Goal: Information Seeking & Learning: Check status

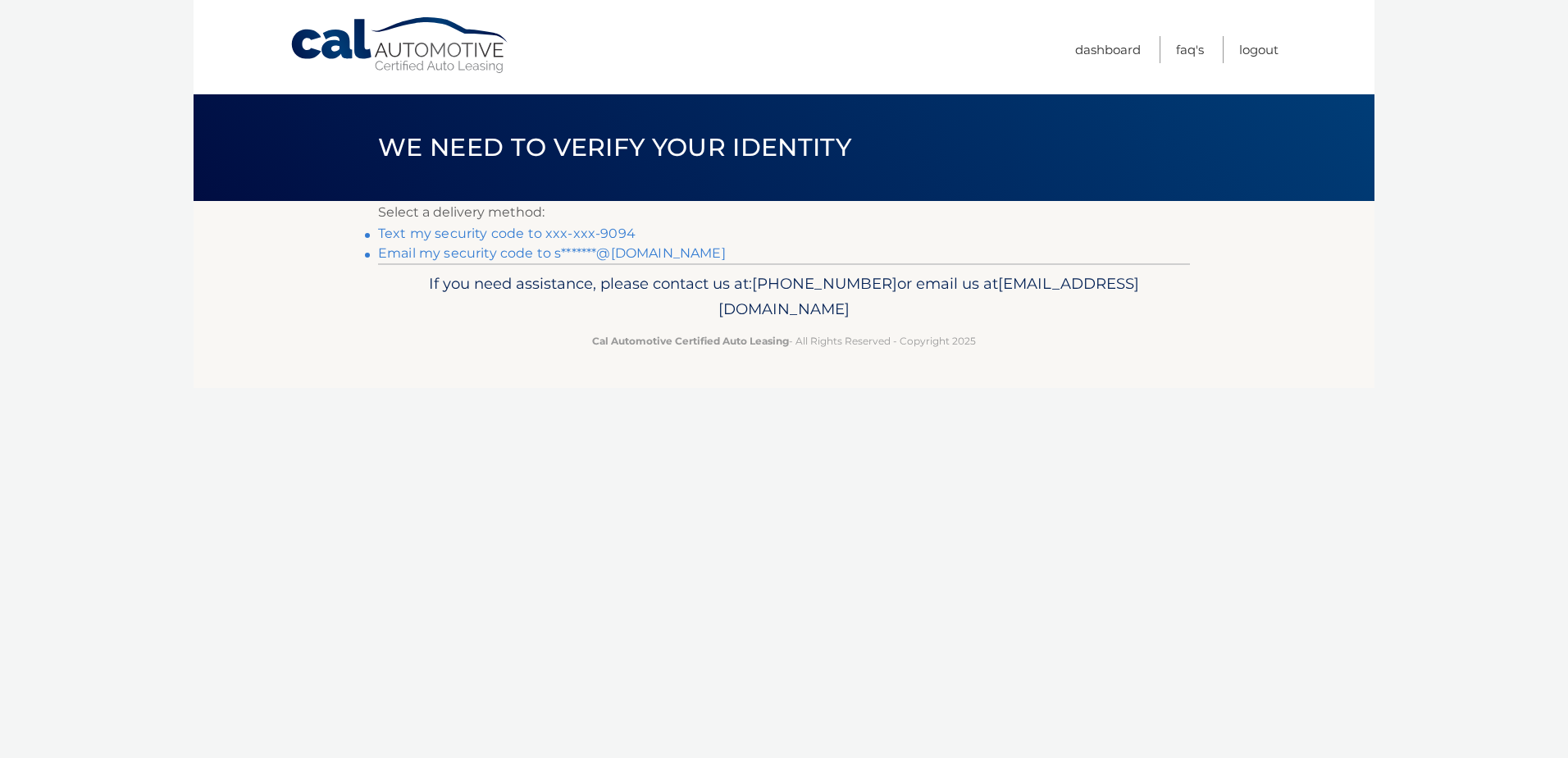
click at [576, 231] on link "Text my security code to xxx-xxx-9094" at bounding box center [507, 234] width 257 height 16
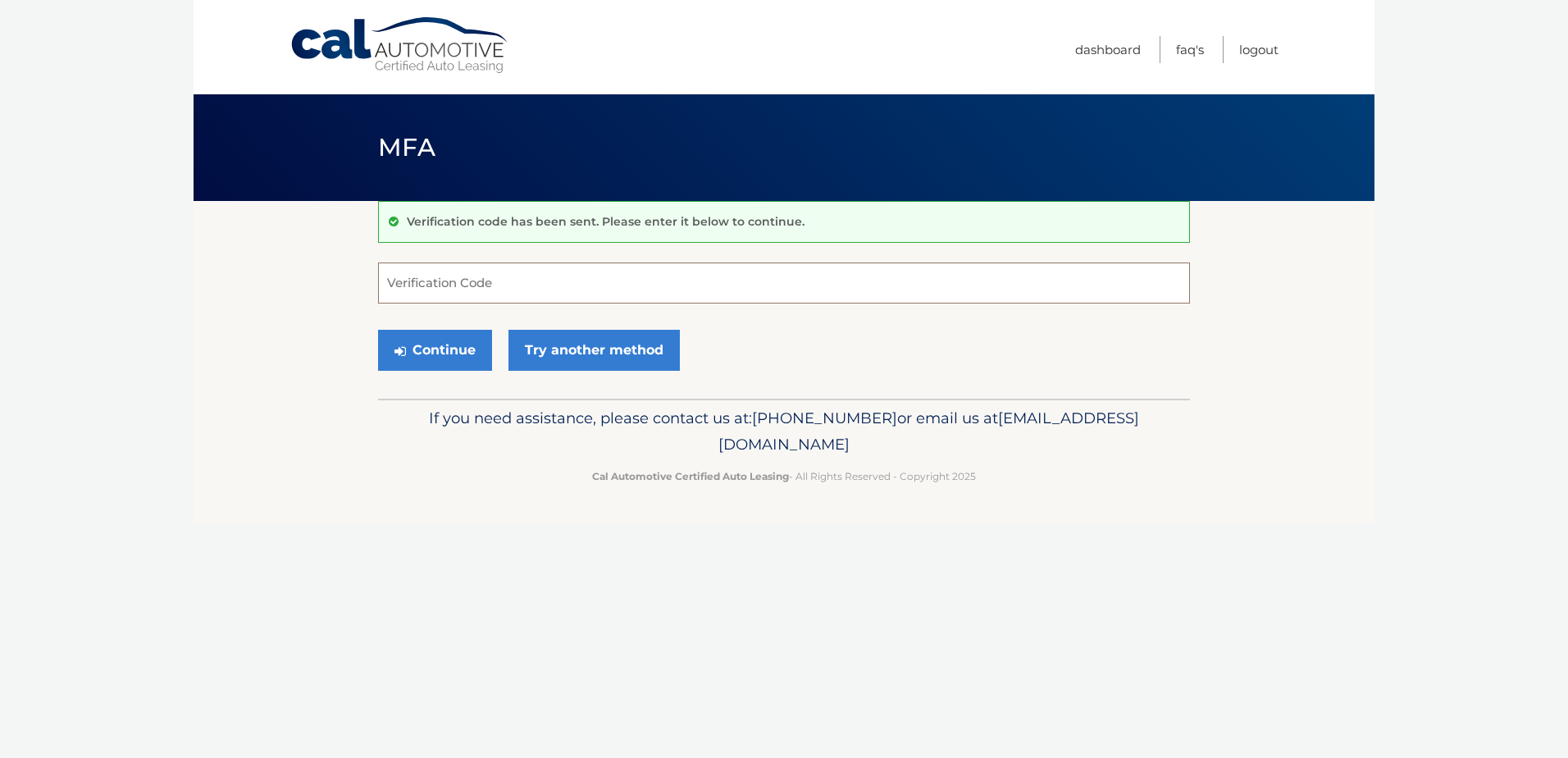
click at [582, 271] on input "Verification Code" at bounding box center [784, 283] width 812 height 41
type input "754281"
click at [378, 330] on button "Continue" at bounding box center [435, 350] width 114 height 41
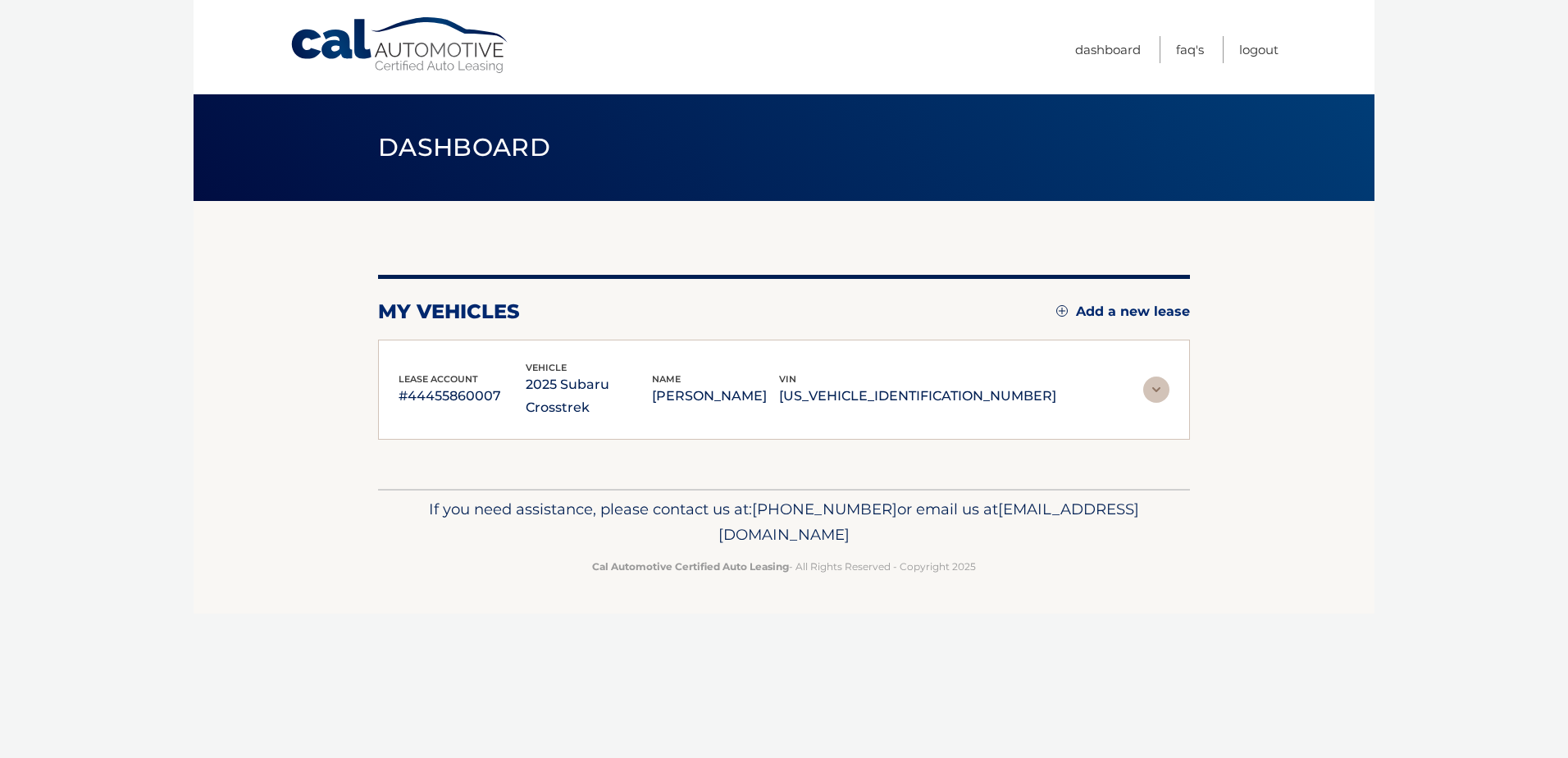
click at [410, 352] on div "lease account #44455860007 vehicle 2025 Subaru Crosstrek name SUDEV SINGH vin J…" at bounding box center [784, 390] width 812 height 100
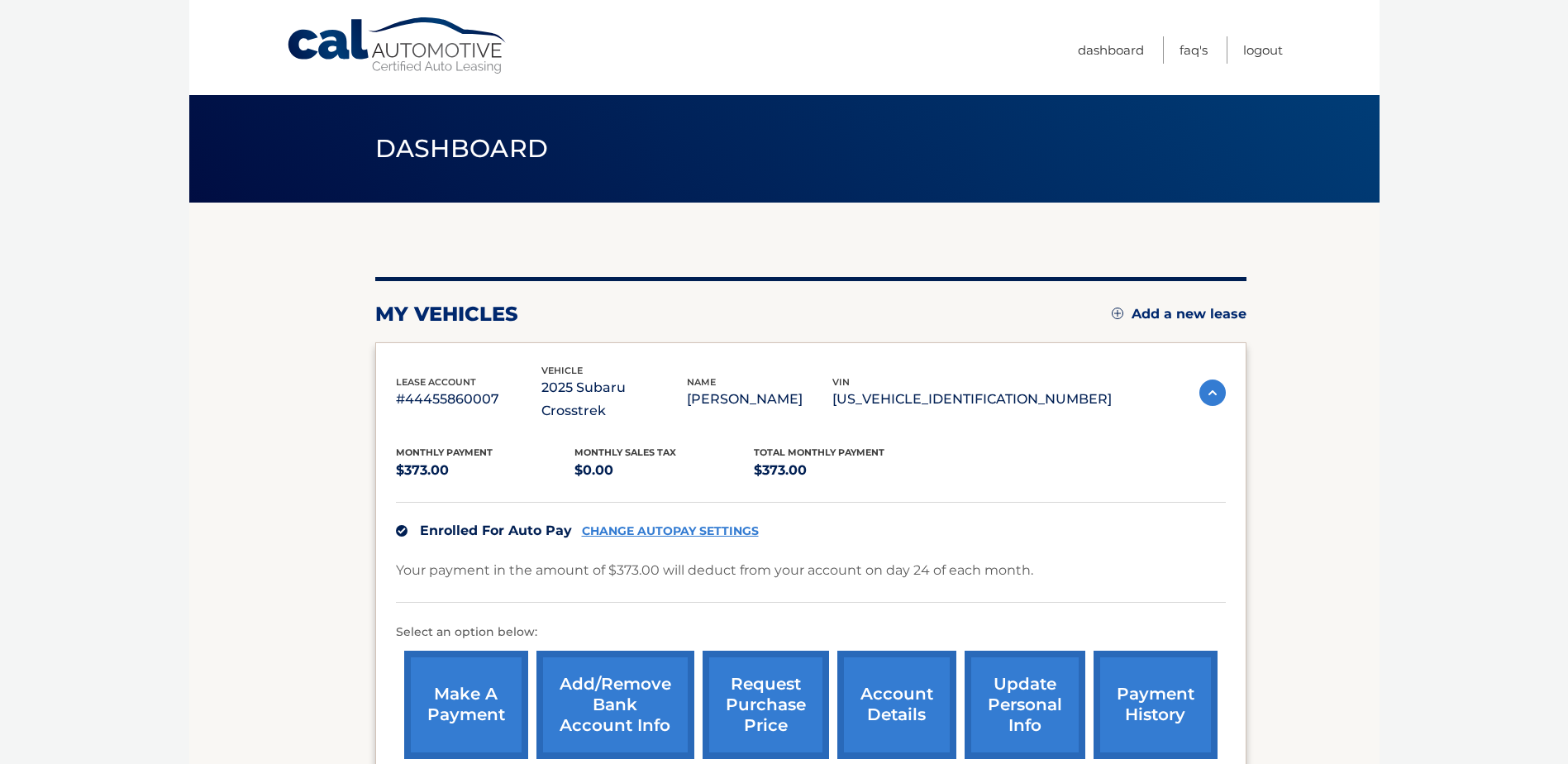
click at [416, 354] on div "lease account #44455860007 vehicle 2025 Subaru Crosstrek name SUDEV SINGH vin J…" at bounding box center [810, 565] width 872 height 446
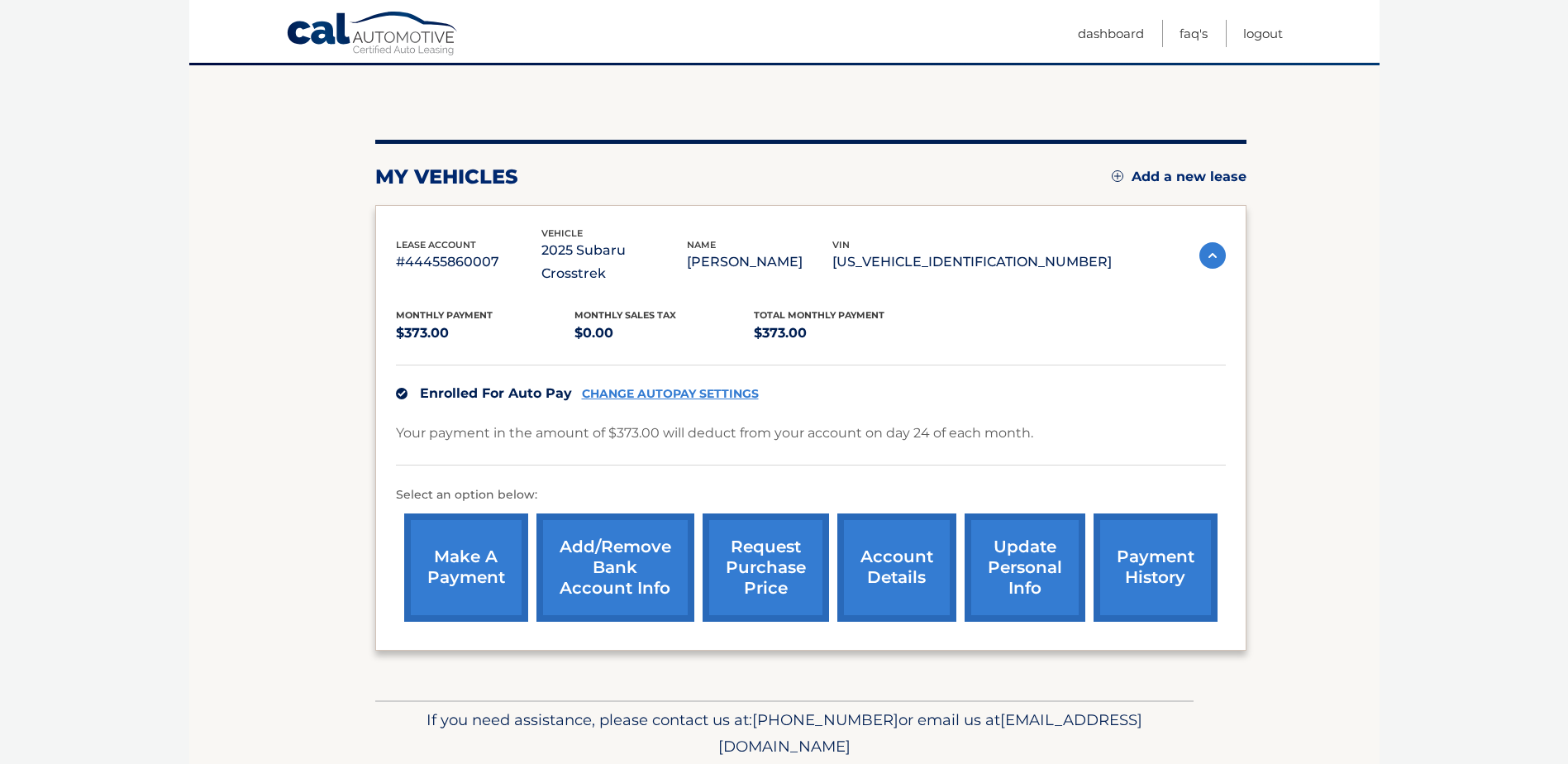
scroll to position [175, 0]
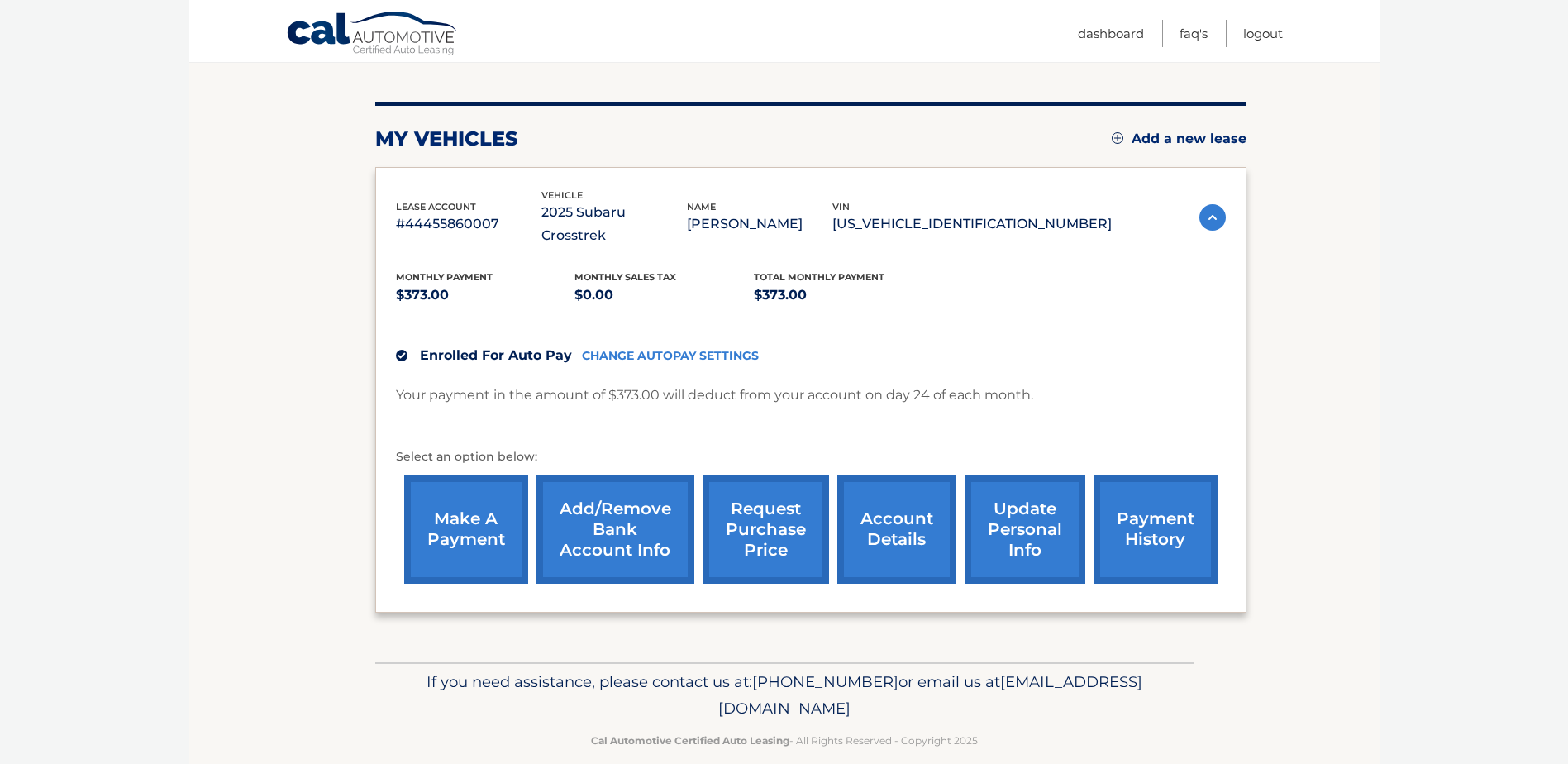
click at [925, 525] on link "account details" at bounding box center [897, 529] width 119 height 108
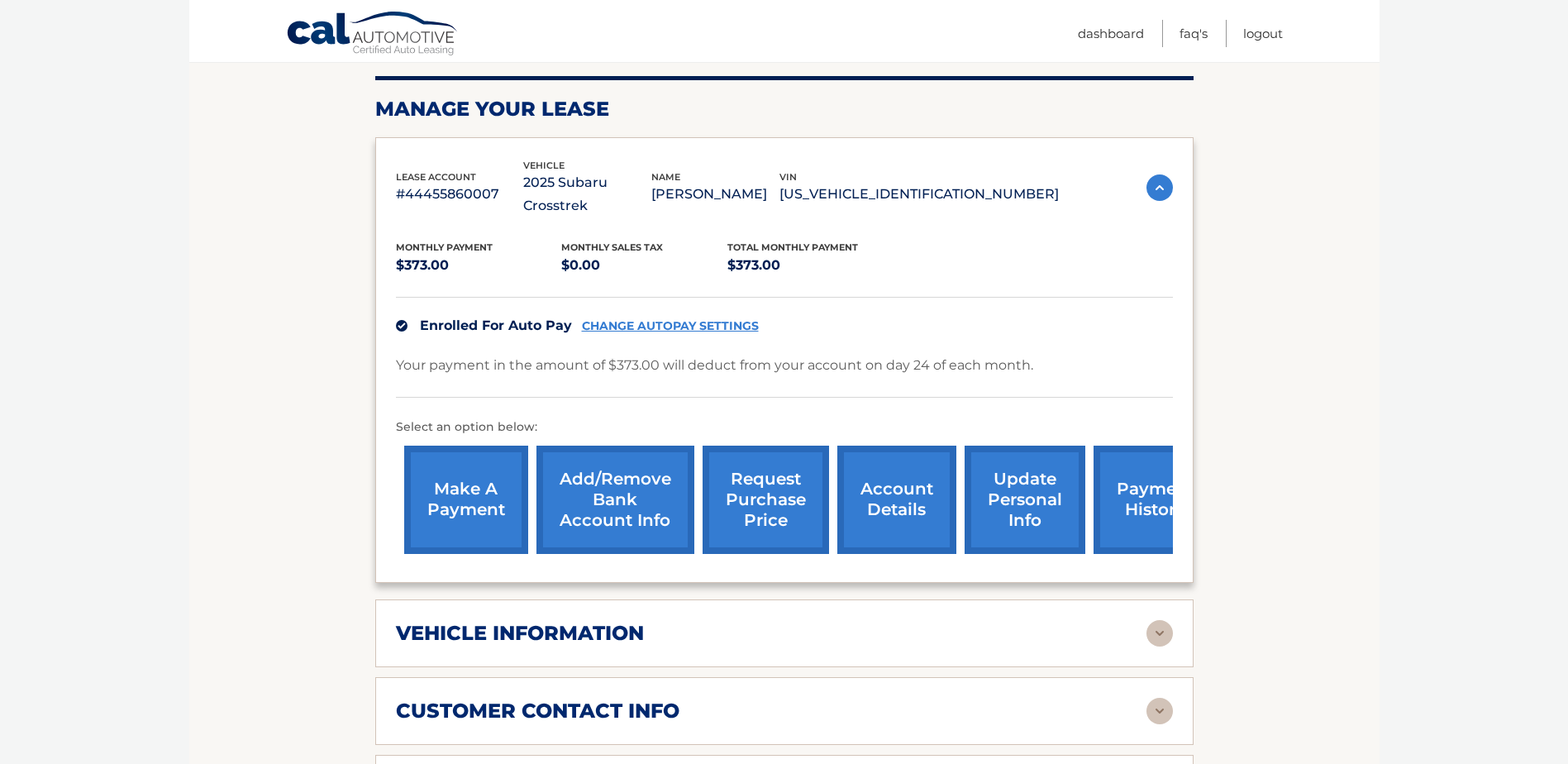
scroll to position [413, 0]
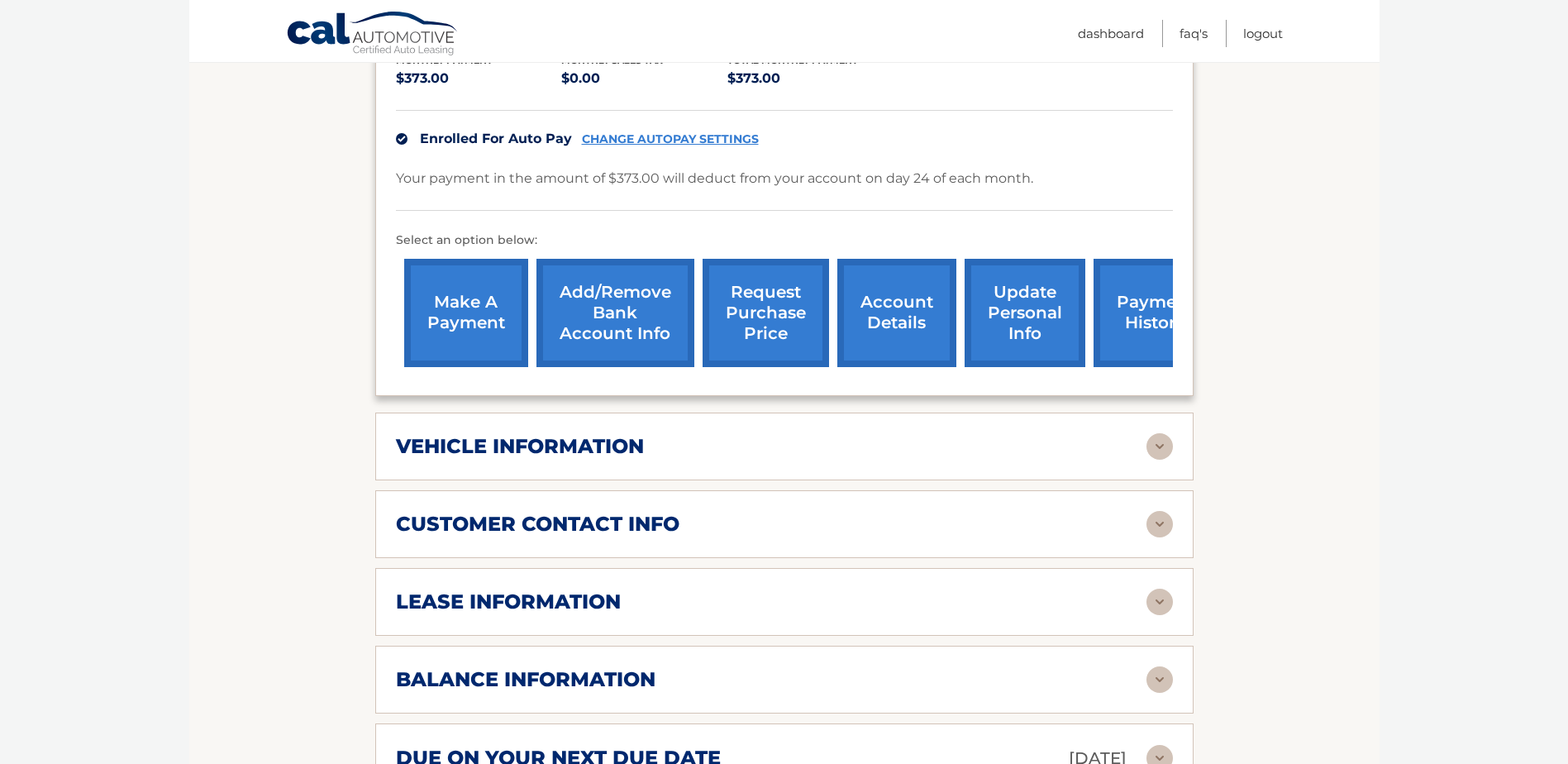
click at [552, 434] on h2 "vehicle information" at bounding box center [520, 447] width 248 height 25
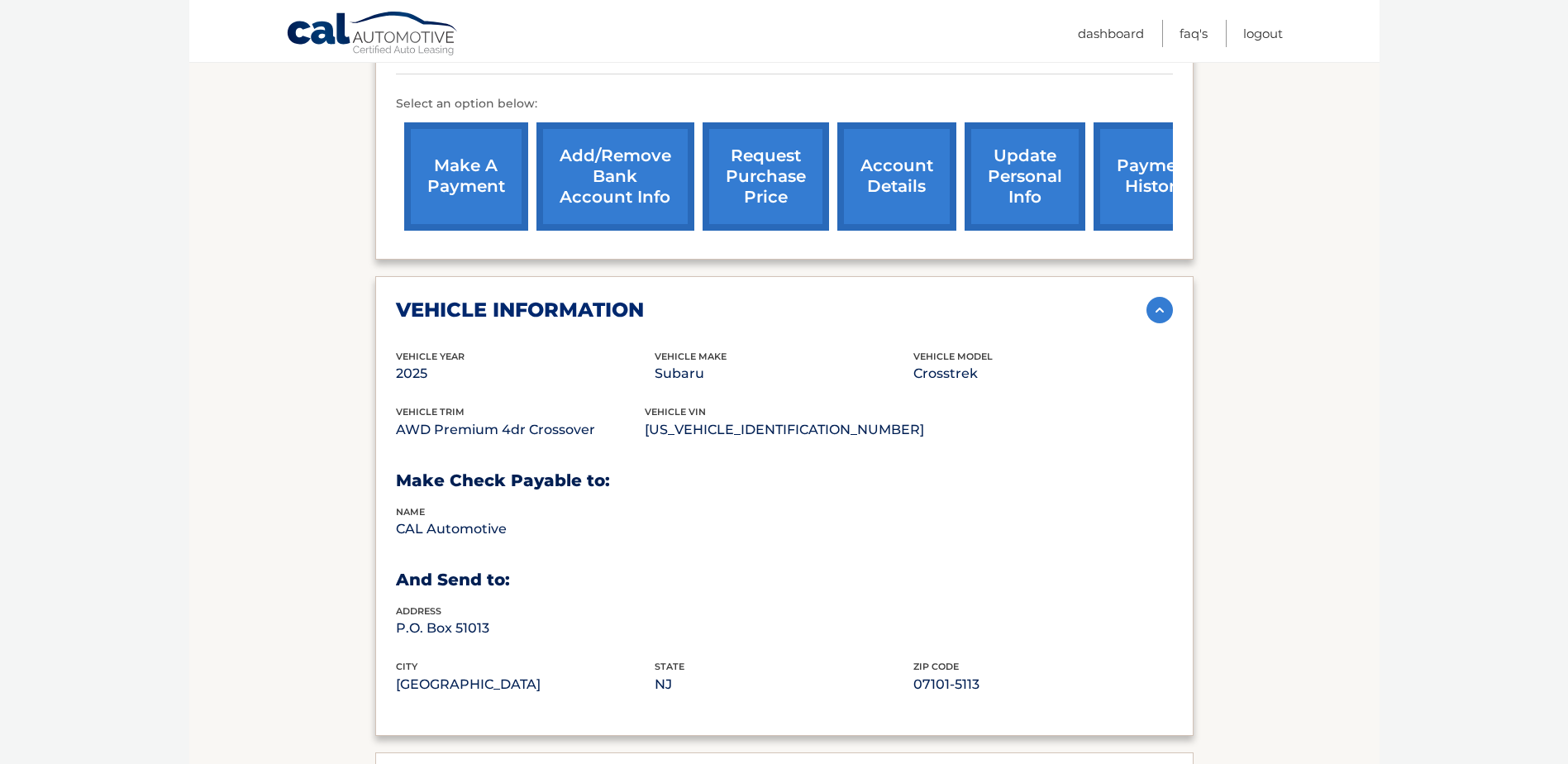
scroll to position [578, 0]
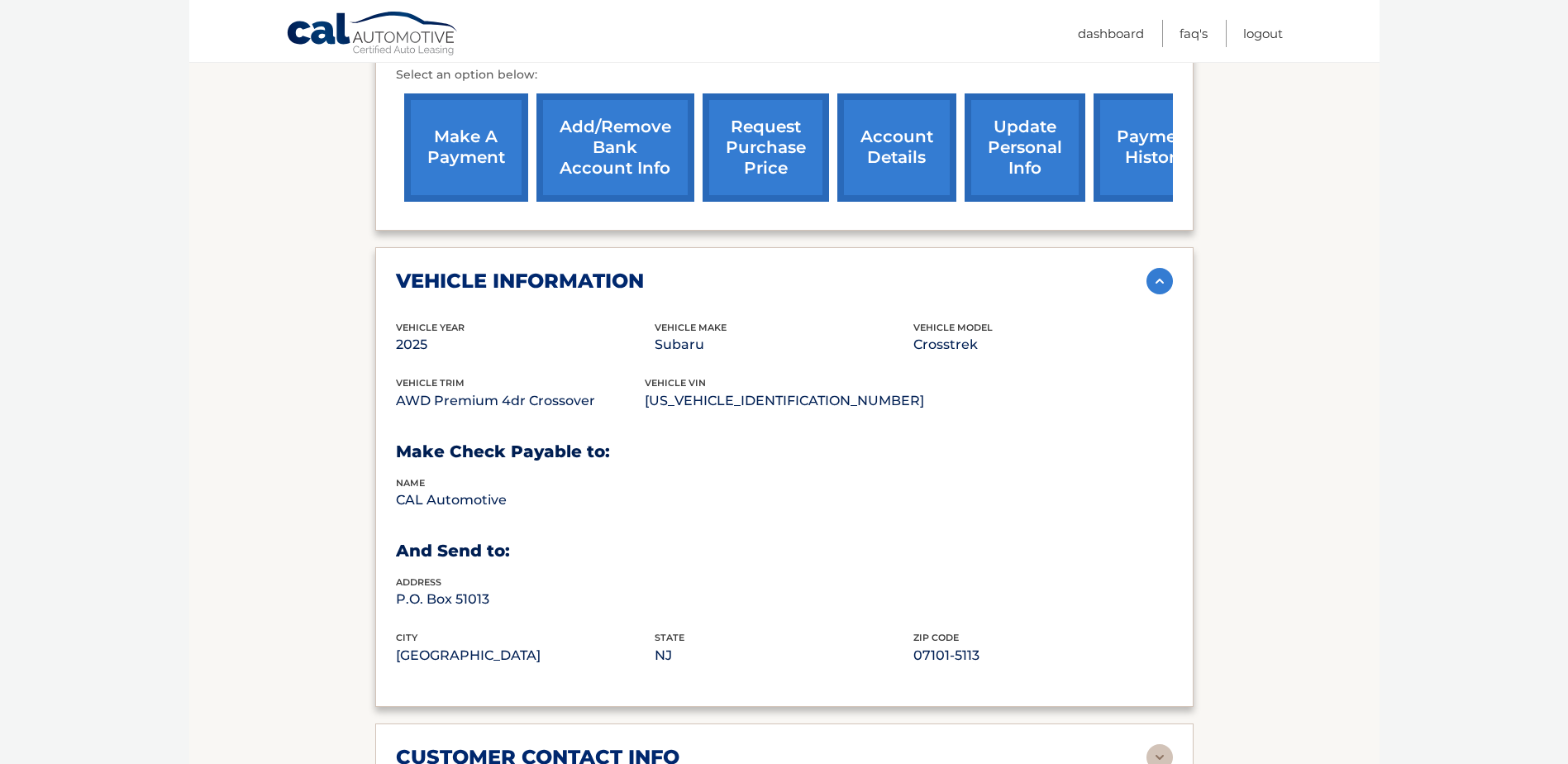
click at [550, 389] on p "AWD Premium 4dr Crossover" at bounding box center [521, 401] width 249 height 23
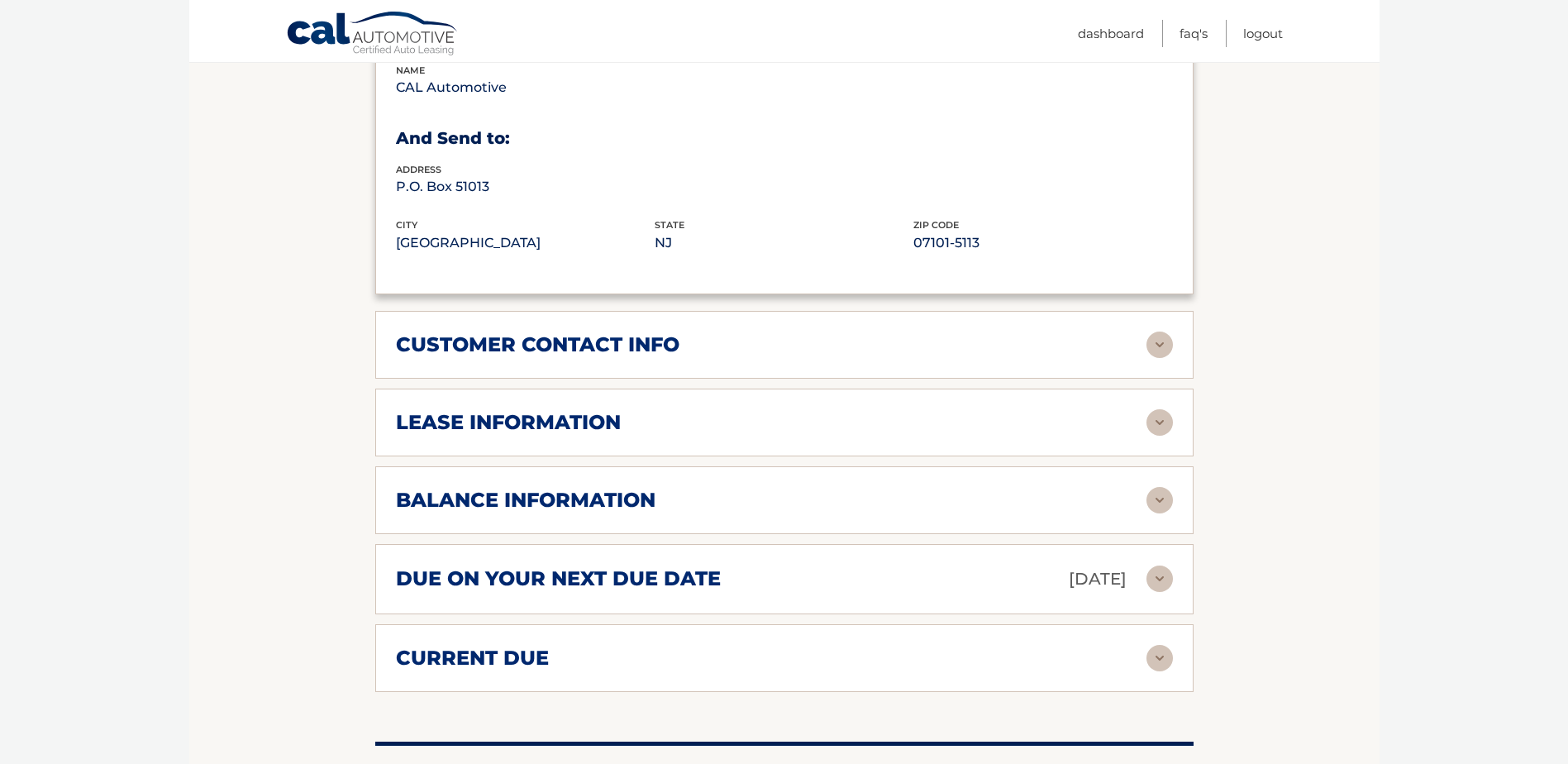
scroll to position [992, 0]
click at [542, 331] on h2 "customer contact info" at bounding box center [537, 344] width 283 height 25
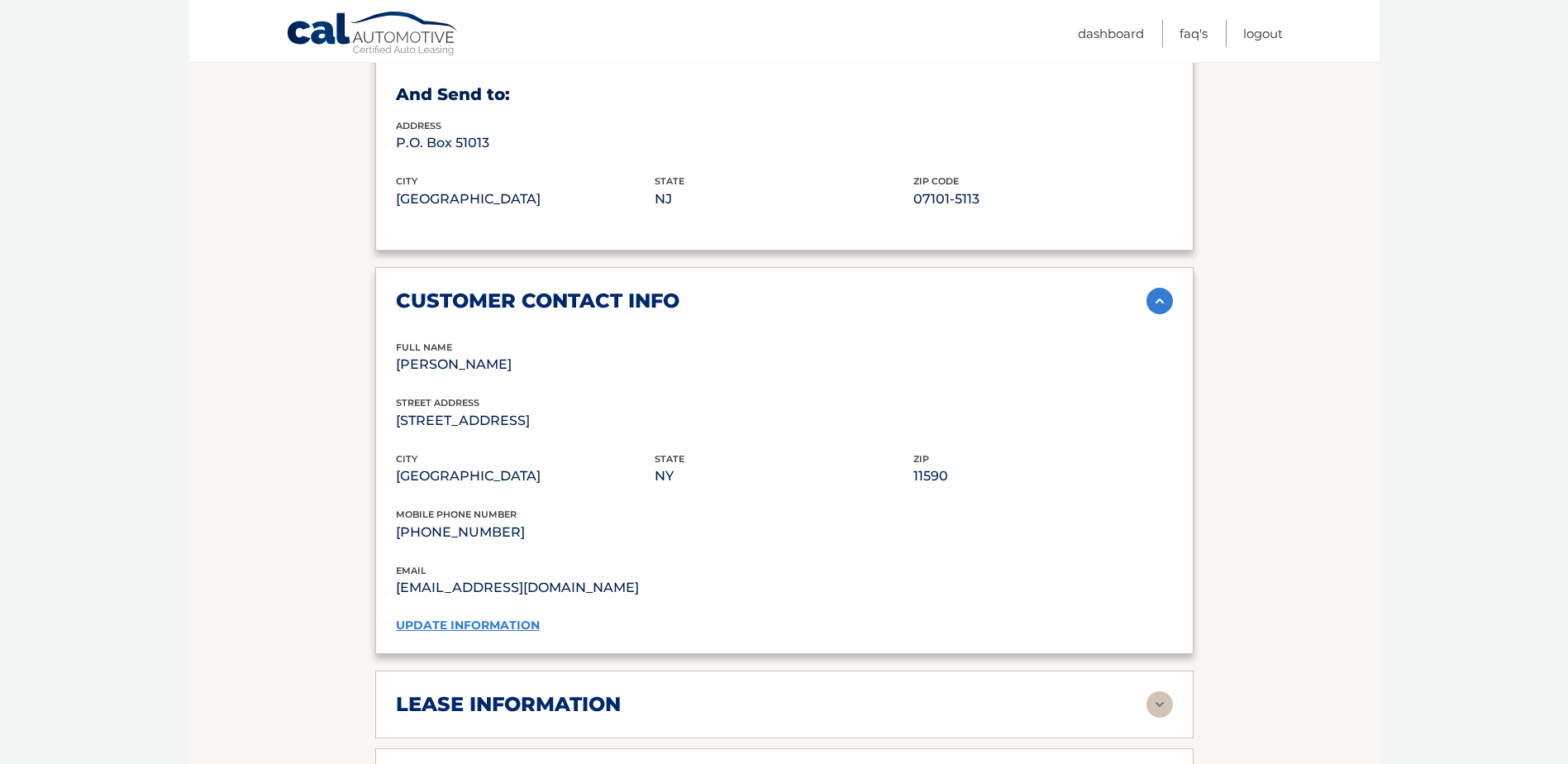
scroll to position [1405, 0]
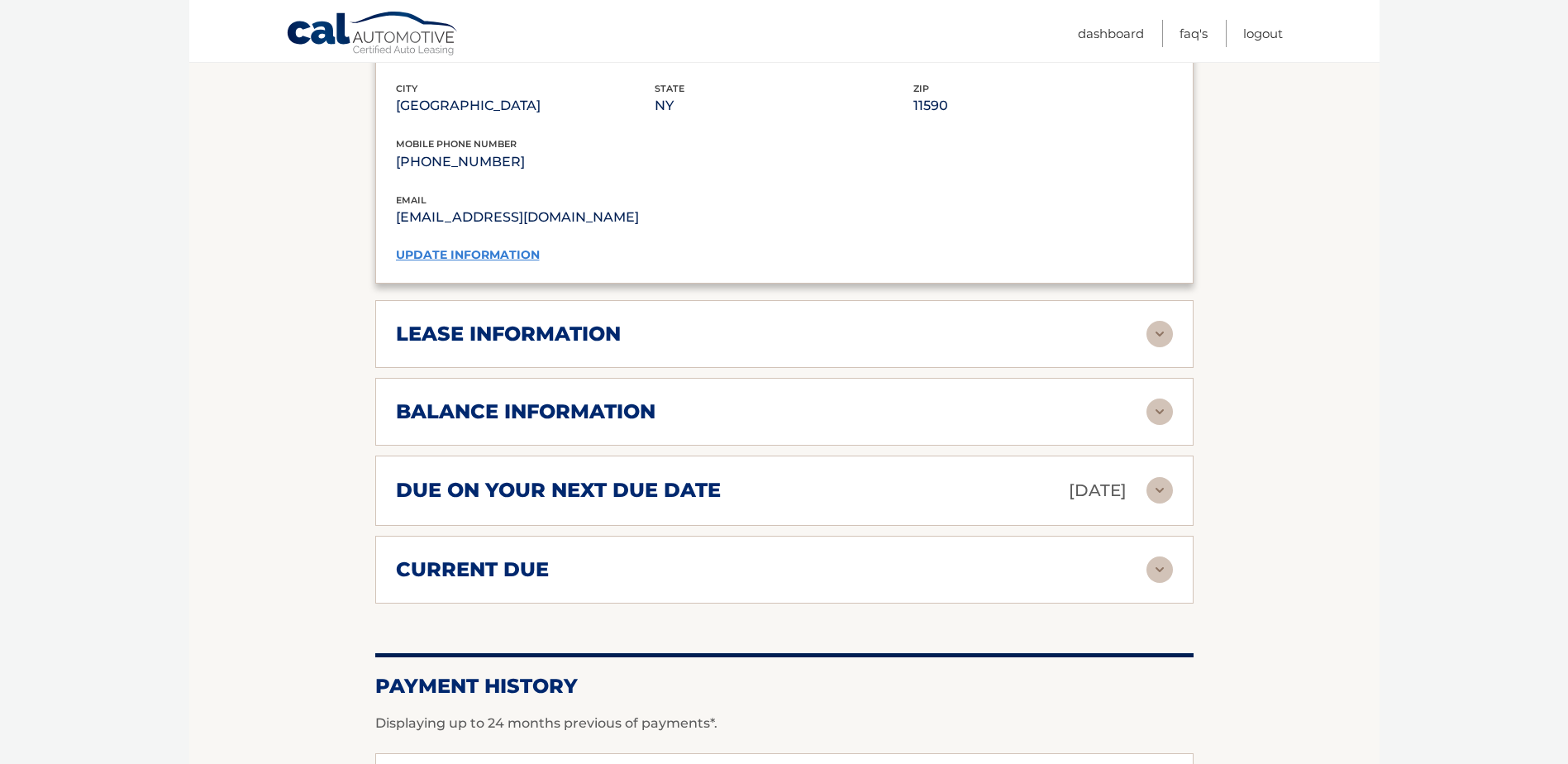
click at [515, 322] on h2 "lease information" at bounding box center [508, 334] width 225 height 25
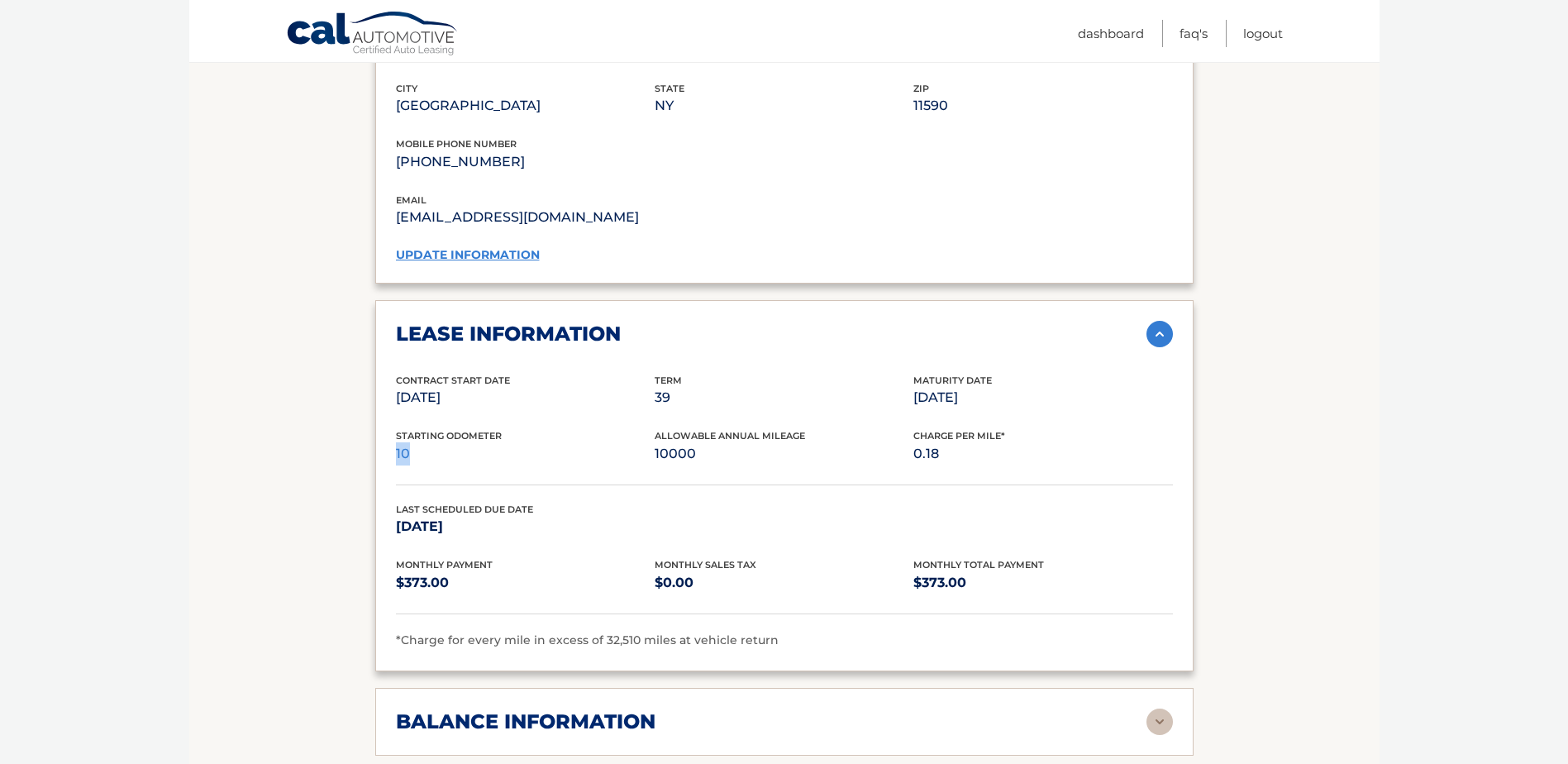
drag, startPoint x: 395, startPoint y: 434, endPoint x: 493, endPoint y: 432, distance: 98.0
click at [493, 442] on p "10" at bounding box center [525, 454] width 259 height 23
drag, startPoint x: 493, startPoint y: 432, endPoint x: 673, endPoint y: 423, distance: 180.2
click at [673, 442] on p "10000" at bounding box center [784, 454] width 259 height 23
click at [652, 442] on p "10" at bounding box center [525, 454] width 259 height 23
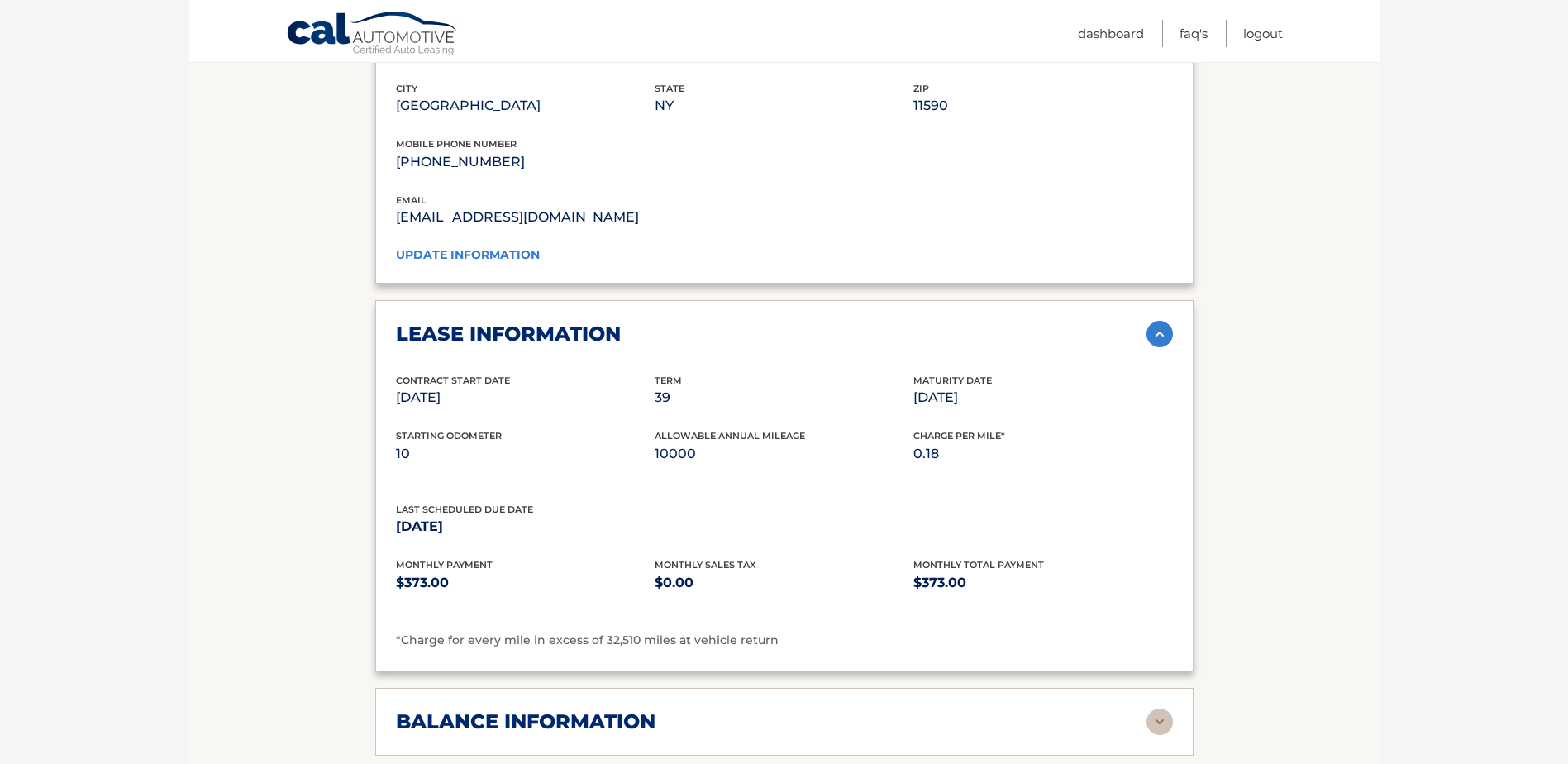
click at [652, 442] on p "10" at bounding box center [525, 454] width 259 height 23
click at [669, 442] on p "10000" at bounding box center [784, 454] width 259 height 23
click at [672, 442] on p "10000" at bounding box center [784, 454] width 259 height 23
drag, startPoint x: 911, startPoint y: 371, endPoint x: 1033, endPoint y: 378, distance: 122.2
click at [1033, 378] on div "Contract Start Date [DATE] Term 39 Maturity Date [DATE]" at bounding box center [784, 401] width 777 height 56
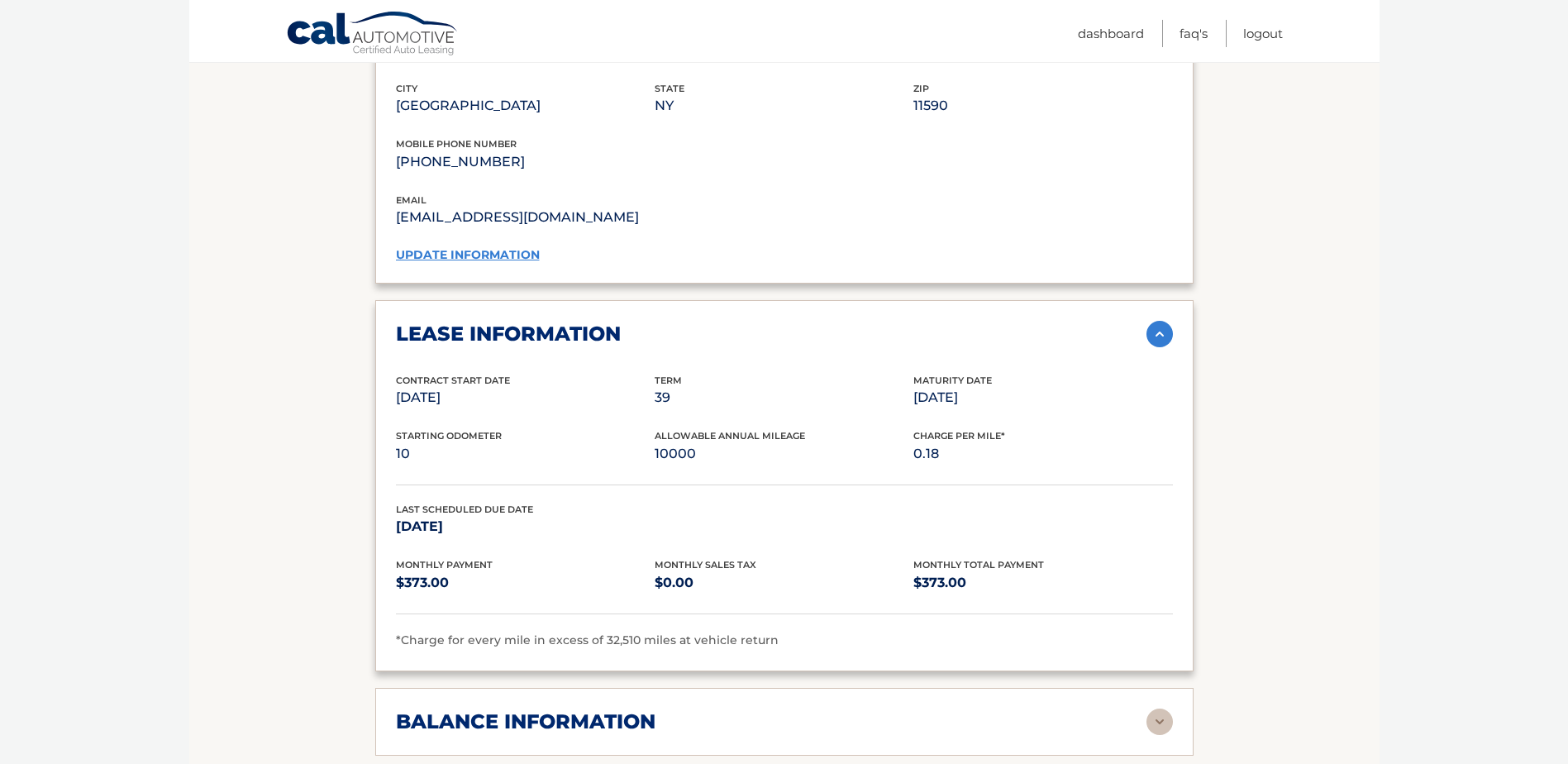
drag, startPoint x: 1033, startPoint y: 378, endPoint x: 1015, endPoint y: 380, distance: 18.1
click at [1033, 386] on p "[DATE]" at bounding box center [1042, 398] width 259 height 23
drag, startPoint x: 1006, startPoint y: 374, endPoint x: 947, endPoint y: 378, distance: 59.1
click at [947, 386] on p "[DATE]" at bounding box center [1042, 398] width 259 height 23
drag, startPoint x: 947, startPoint y: 378, endPoint x: 688, endPoint y: 377, distance: 259.0
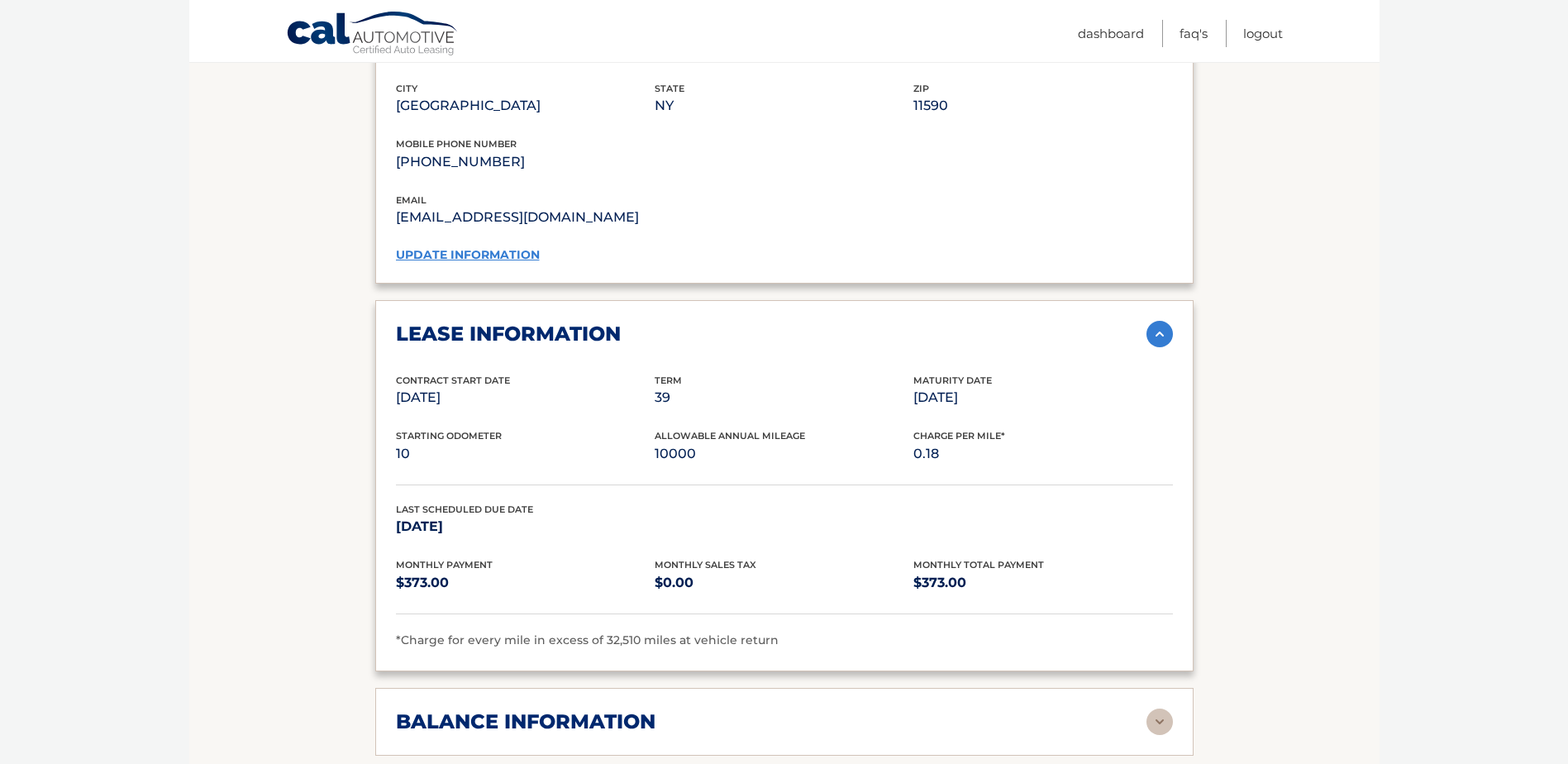
click at [700, 386] on p "39" at bounding box center [784, 398] width 259 height 23
drag, startPoint x: 911, startPoint y: 436, endPoint x: 937, endPoint y: 440, distance: 26.3
click at [937, 440] on div "Starting Odometer 10 Allowable Annual Mileage 10000 Charge Per Mile* 0.18" at bounding box center [784, 456] width 777 height 56
click at [945, 442] on p "0.18" at bounding box center [1042, 454] width 259 height 23
drag, startPoint x: 410, startPoint y: 561, endPoint x: 478, endPoint y: 563, distance: 68.0
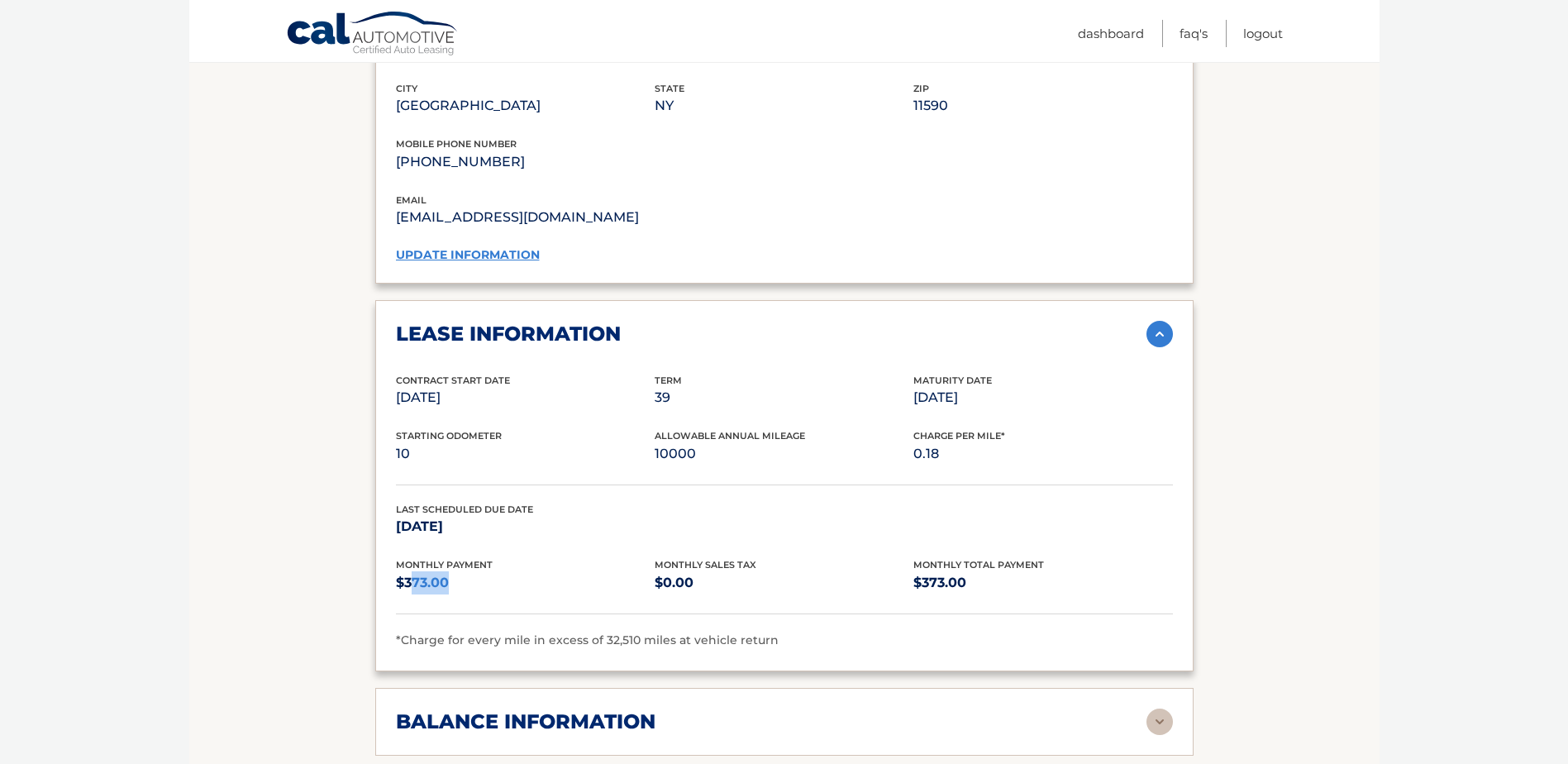
click at [478, 571] on p "$373.00" at bounding box center [525, 583] width 259 height 23
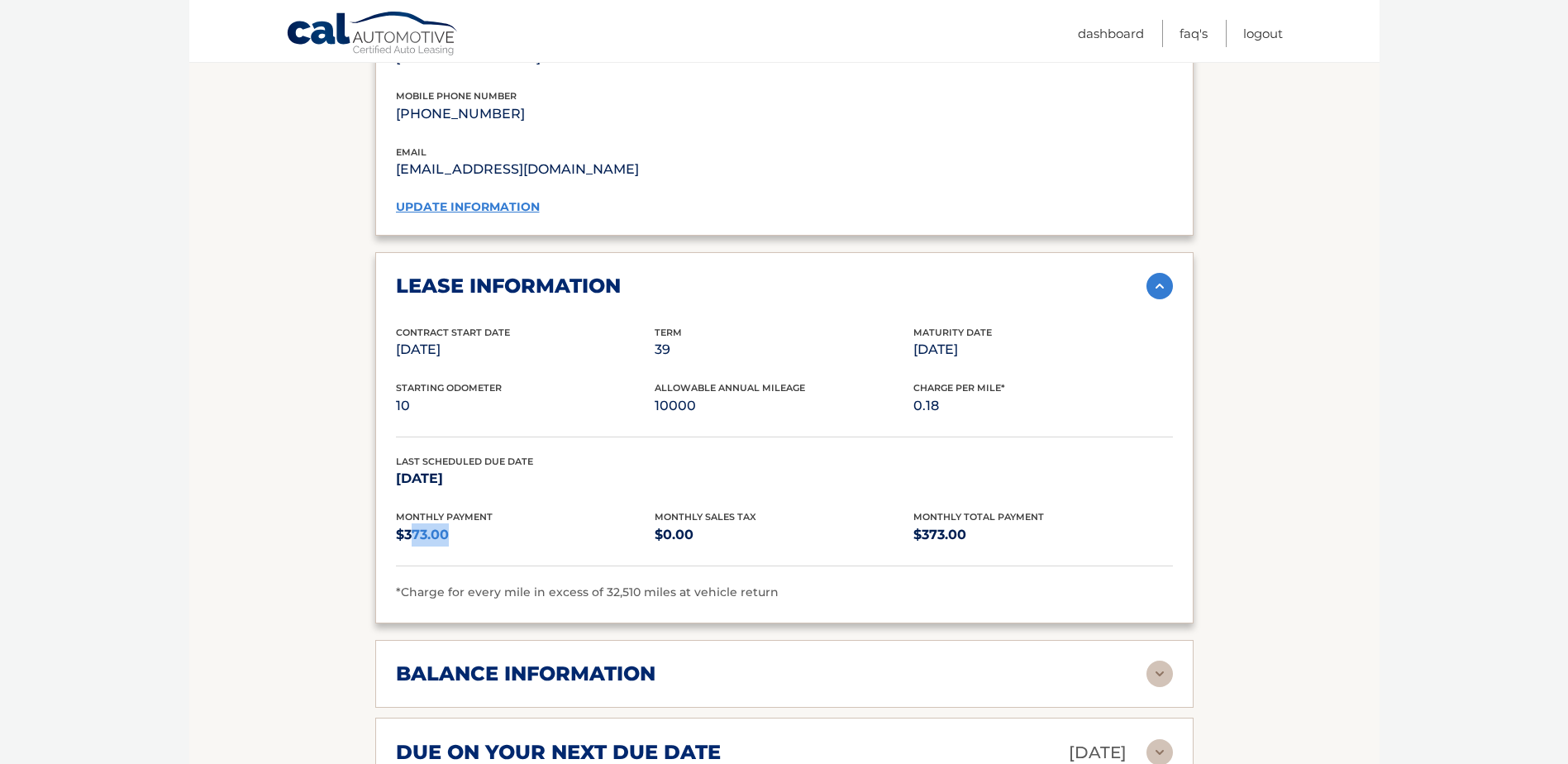
scroll to position [1571, 0]
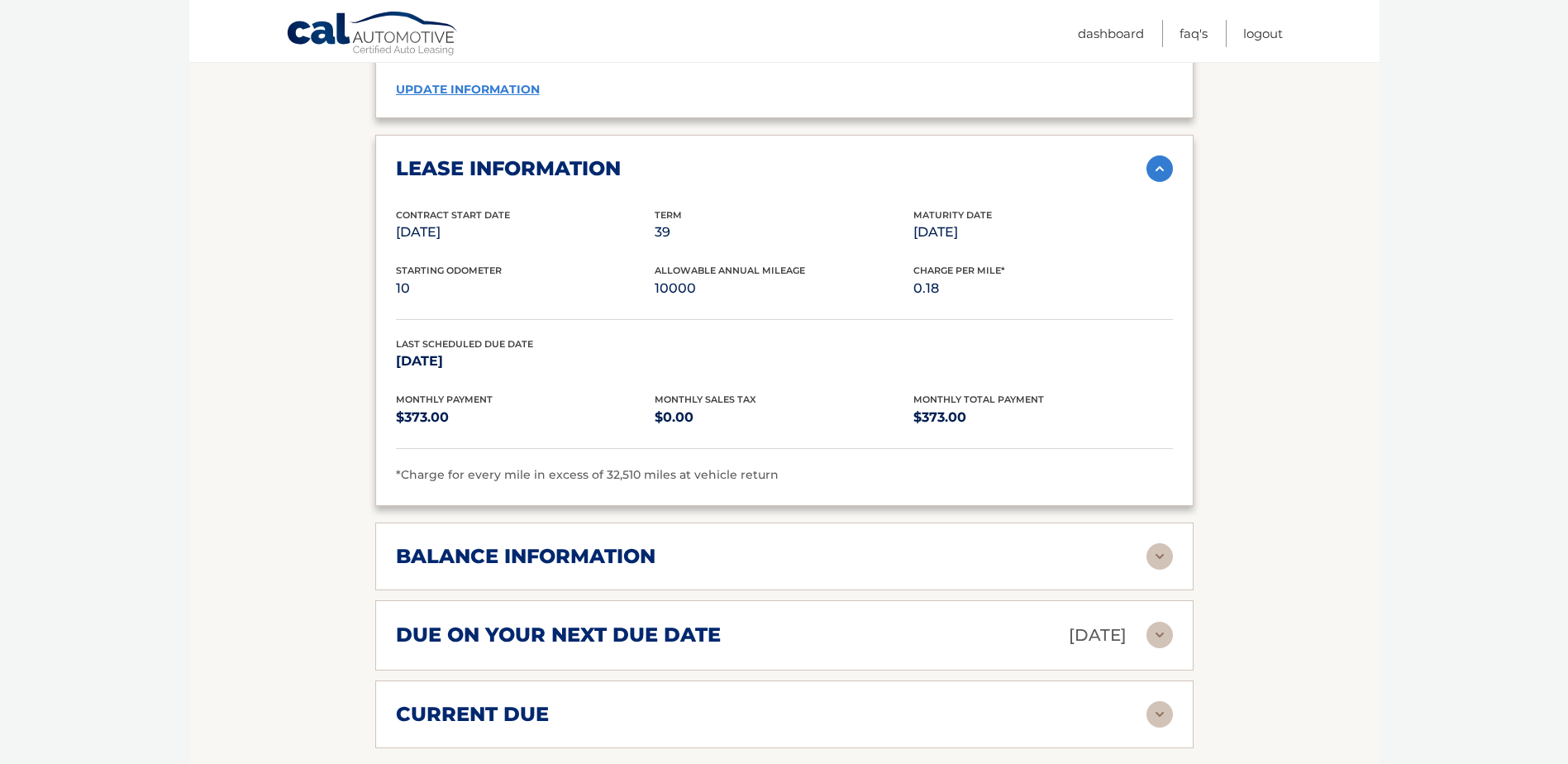
click at [509, 544] on h2 "balance information" at bounding box center [526, 556] width 259 height 25
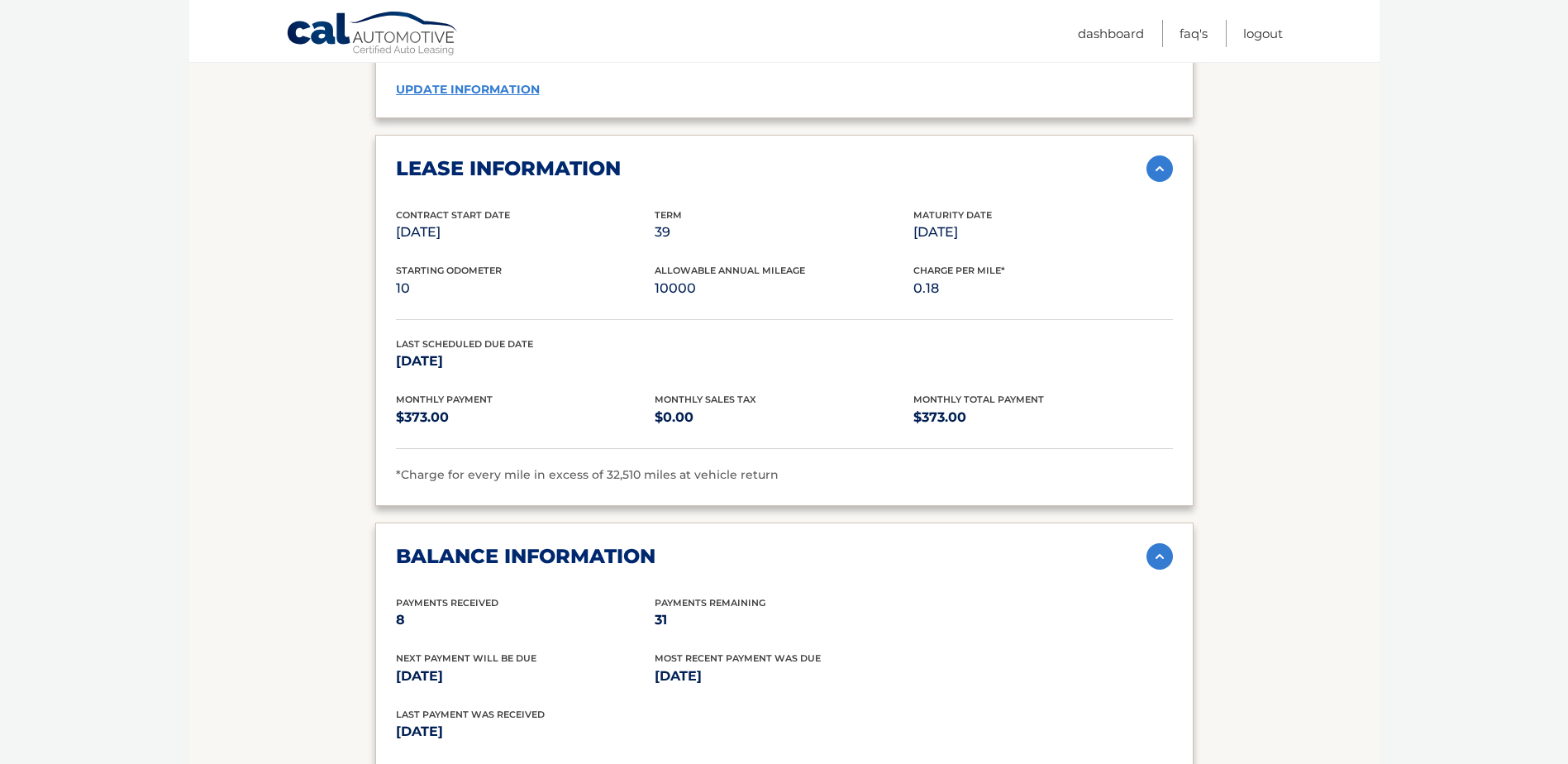
scroll to position [1653, 0]
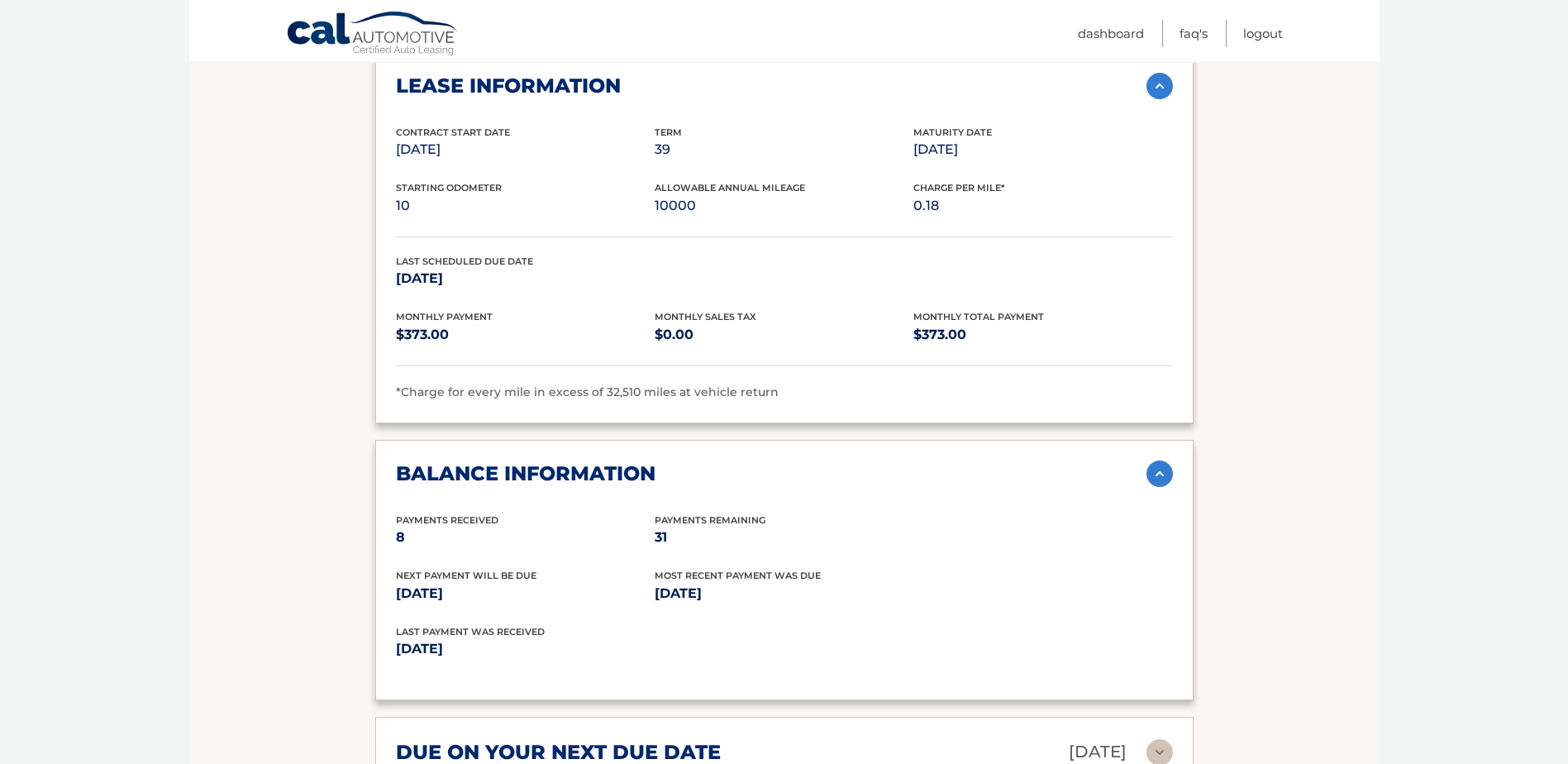
drag, startPoint x: 399, startPoint y: 518, endPoint x: 473, endPoint y: 516, distance: 74.0
click at [473, 526] on p "8" at bounding box center [525, 537] width 259 height 23
click at [596, 582] on p "[DATE]" at bounding box center [525, 593] width 259 height 23
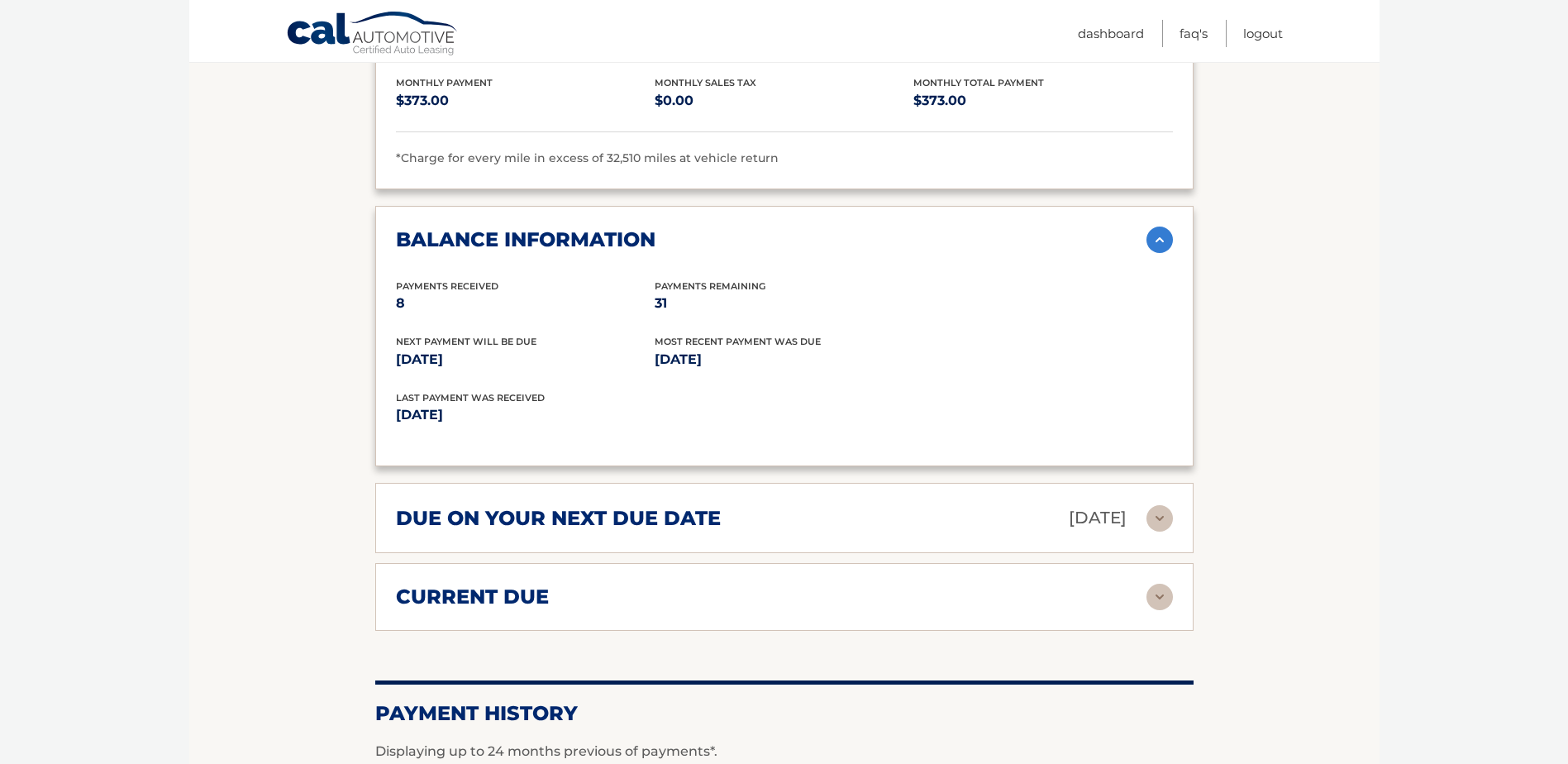
scroll to position [1901, 0]
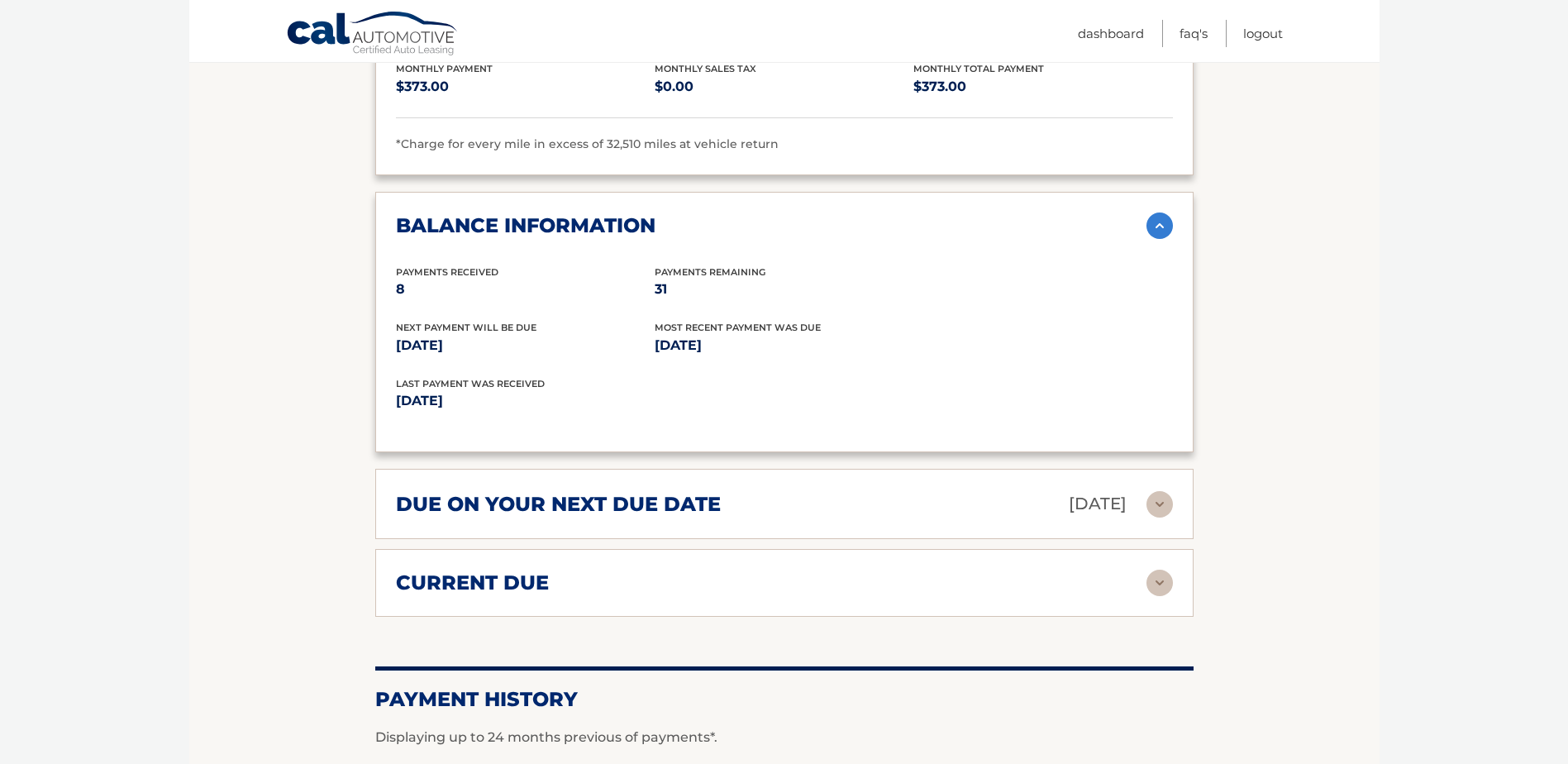
click at [617, 496] on div "due on your next due date [DATE] Late Charges $0.00 Miscellaneous Charges * $25…" at bounding box center [784, 504] width 818 height 70
click at [625, 492] on h2 "due on your next due date" at bounding box center [559, 505] width 325 height 25
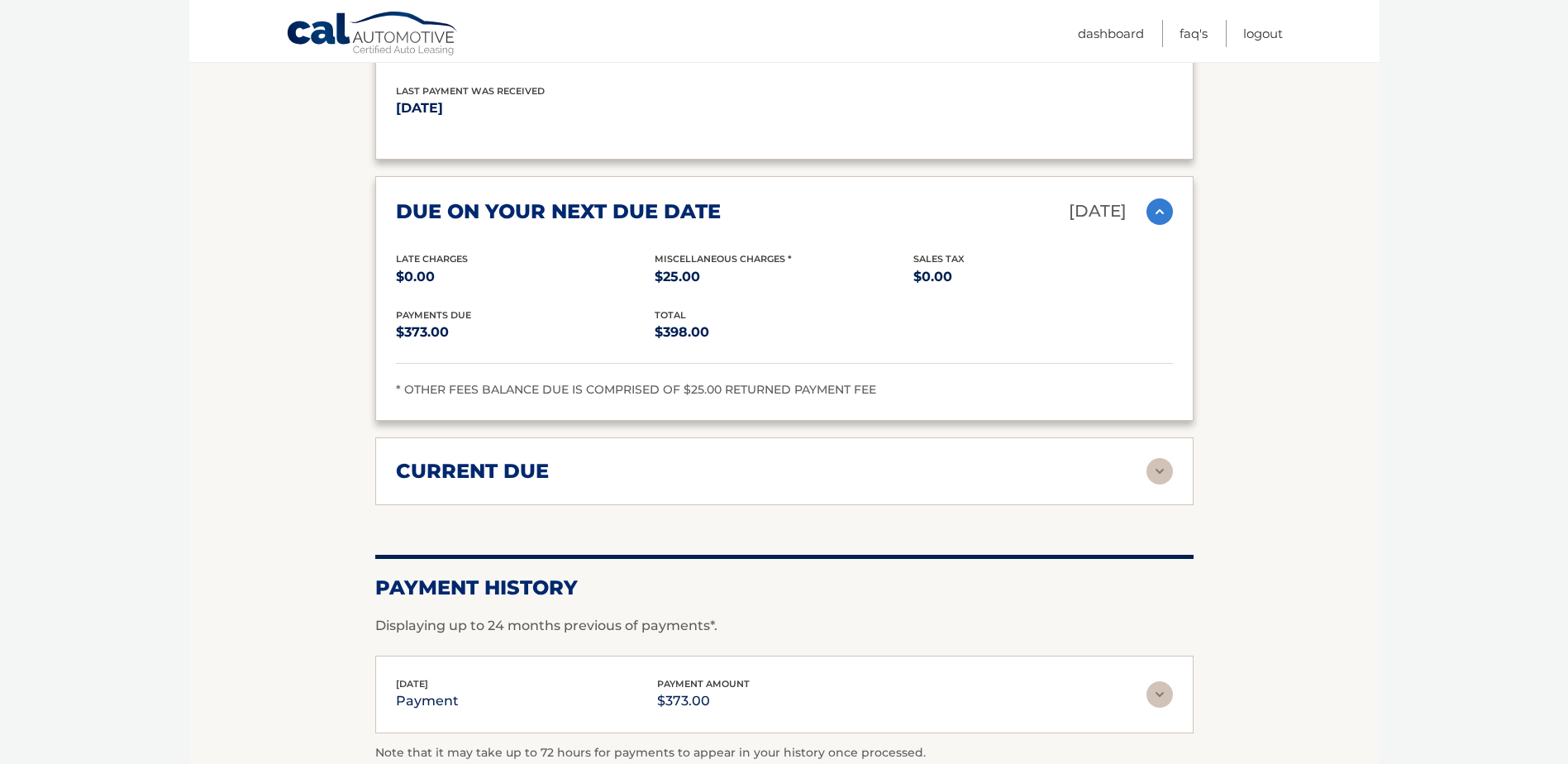
scroll to position [2232, 0]
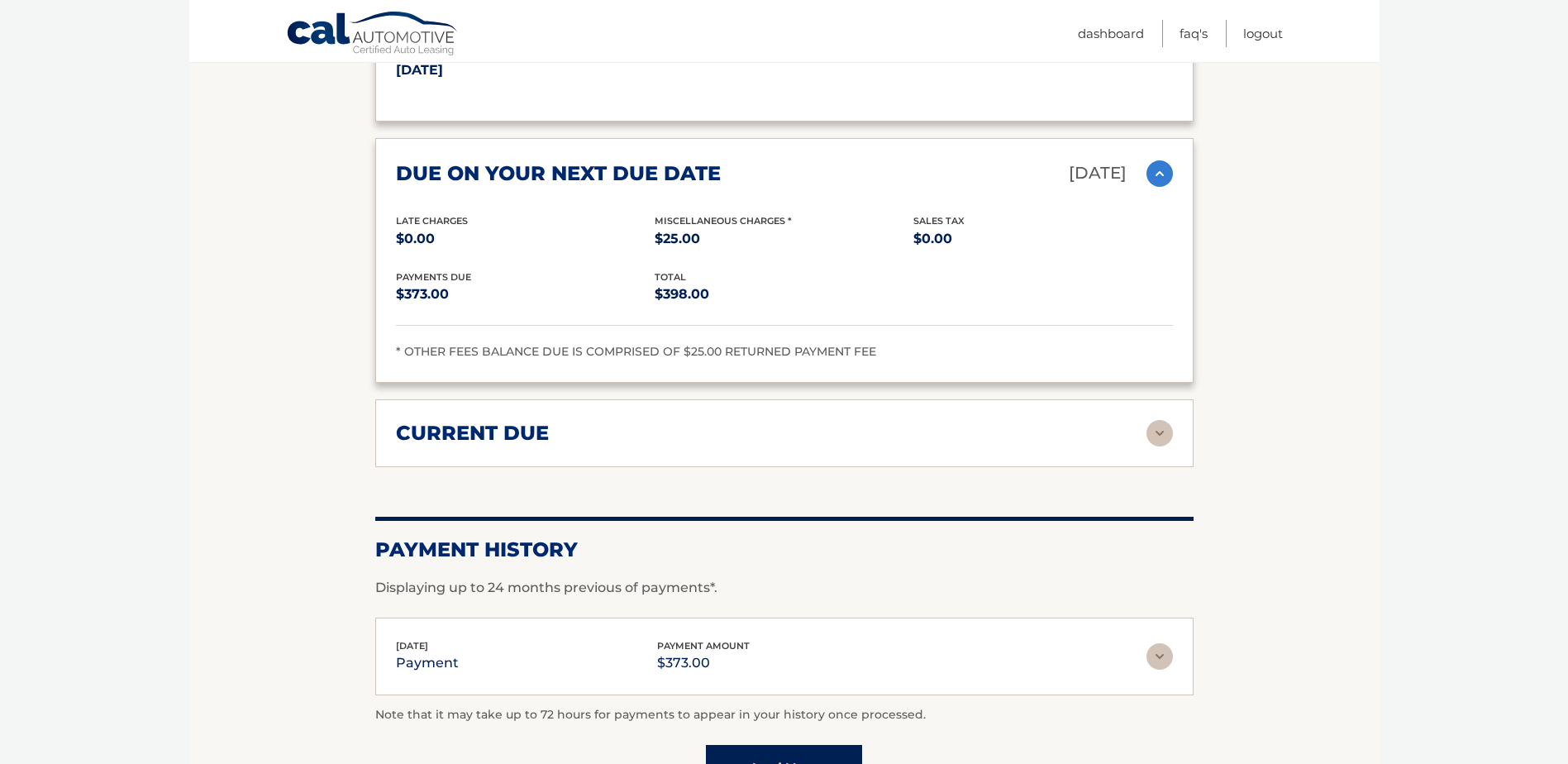
click at [663, 421] on div "current due" at bounding box center [771, 434] width 751 height 25
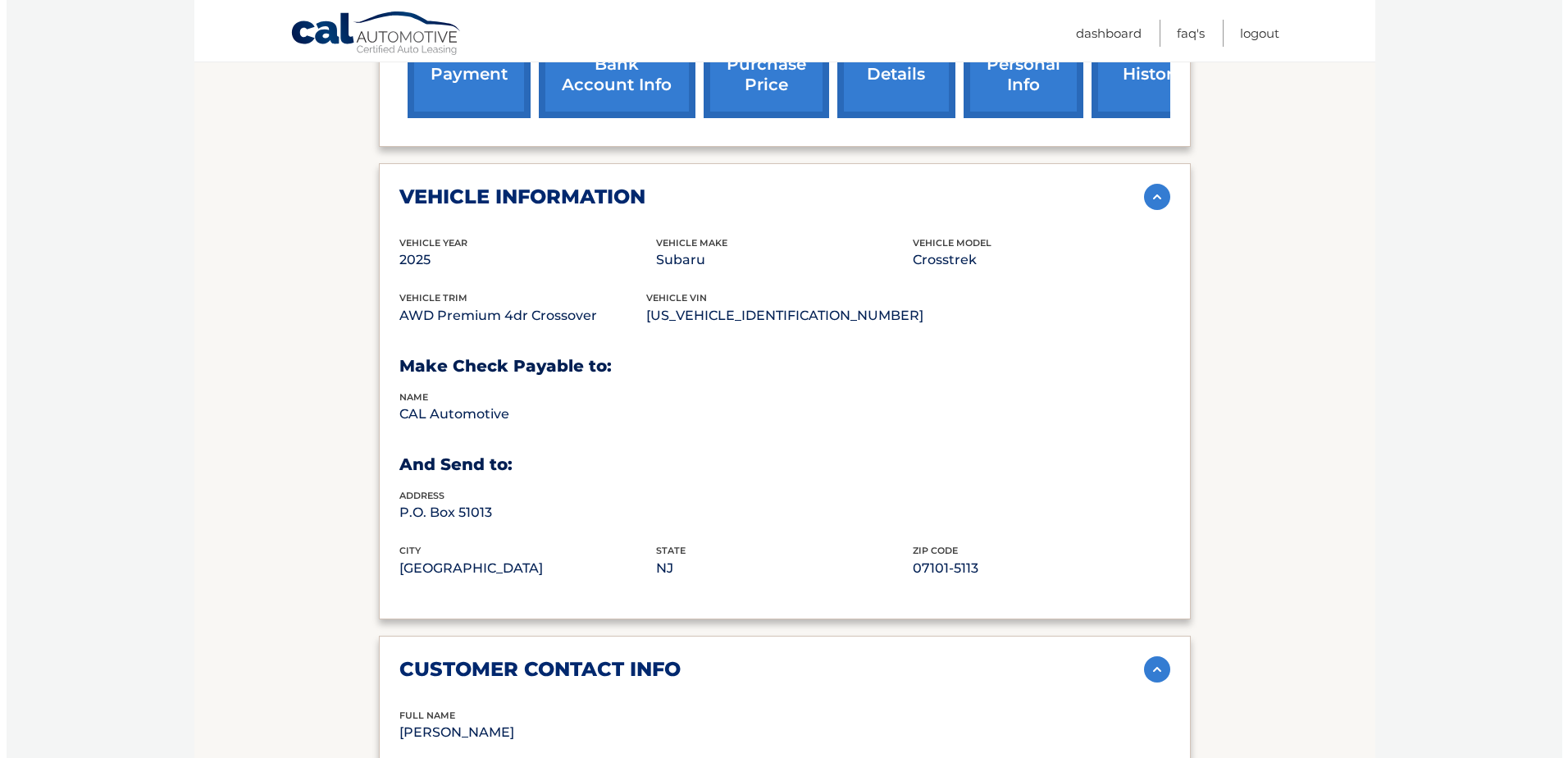
scroll to position [410, 0]
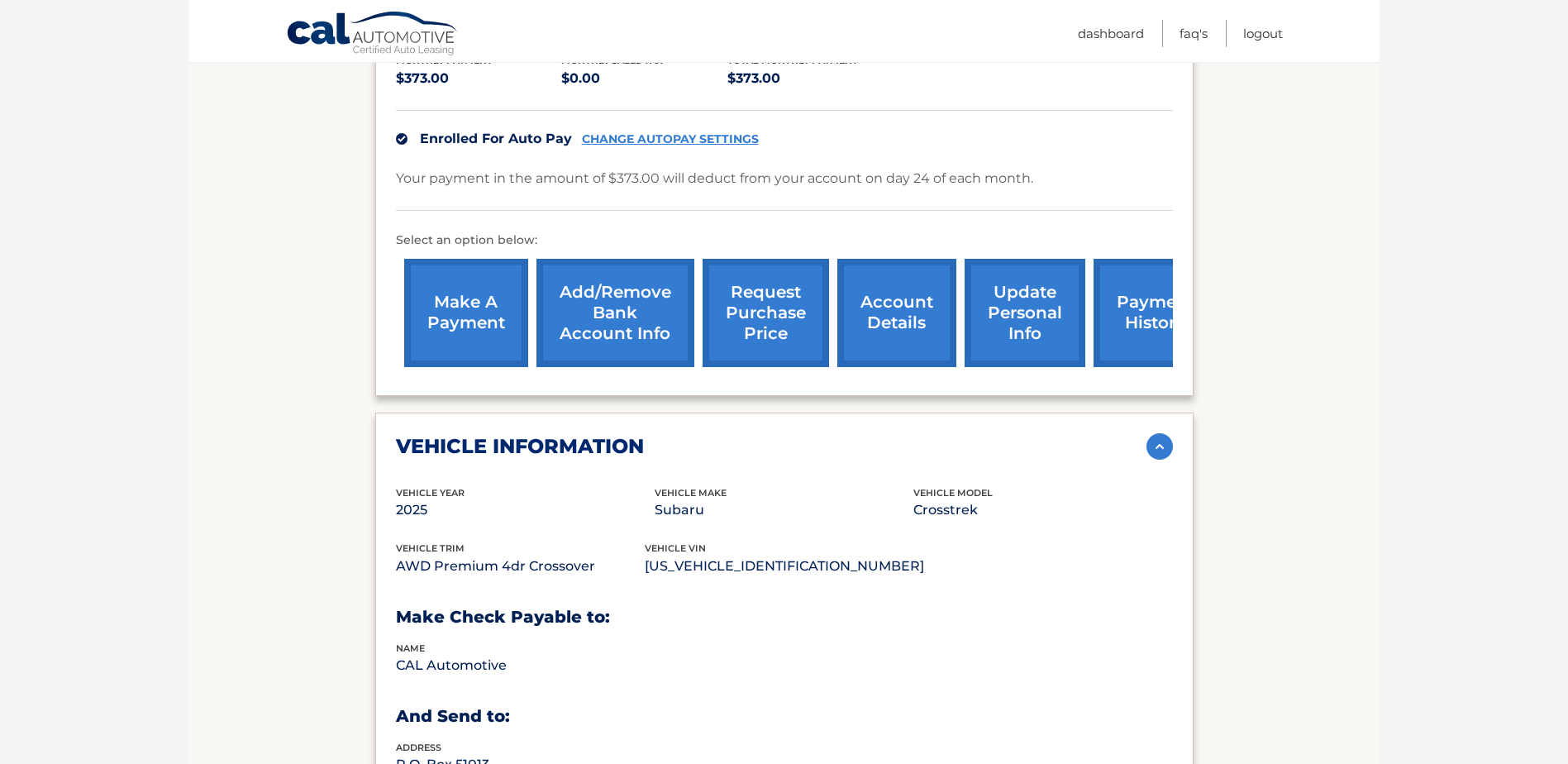
click at [774, 259] on link "request purchase price" at bounding box center [766, 313] width 126 height 108
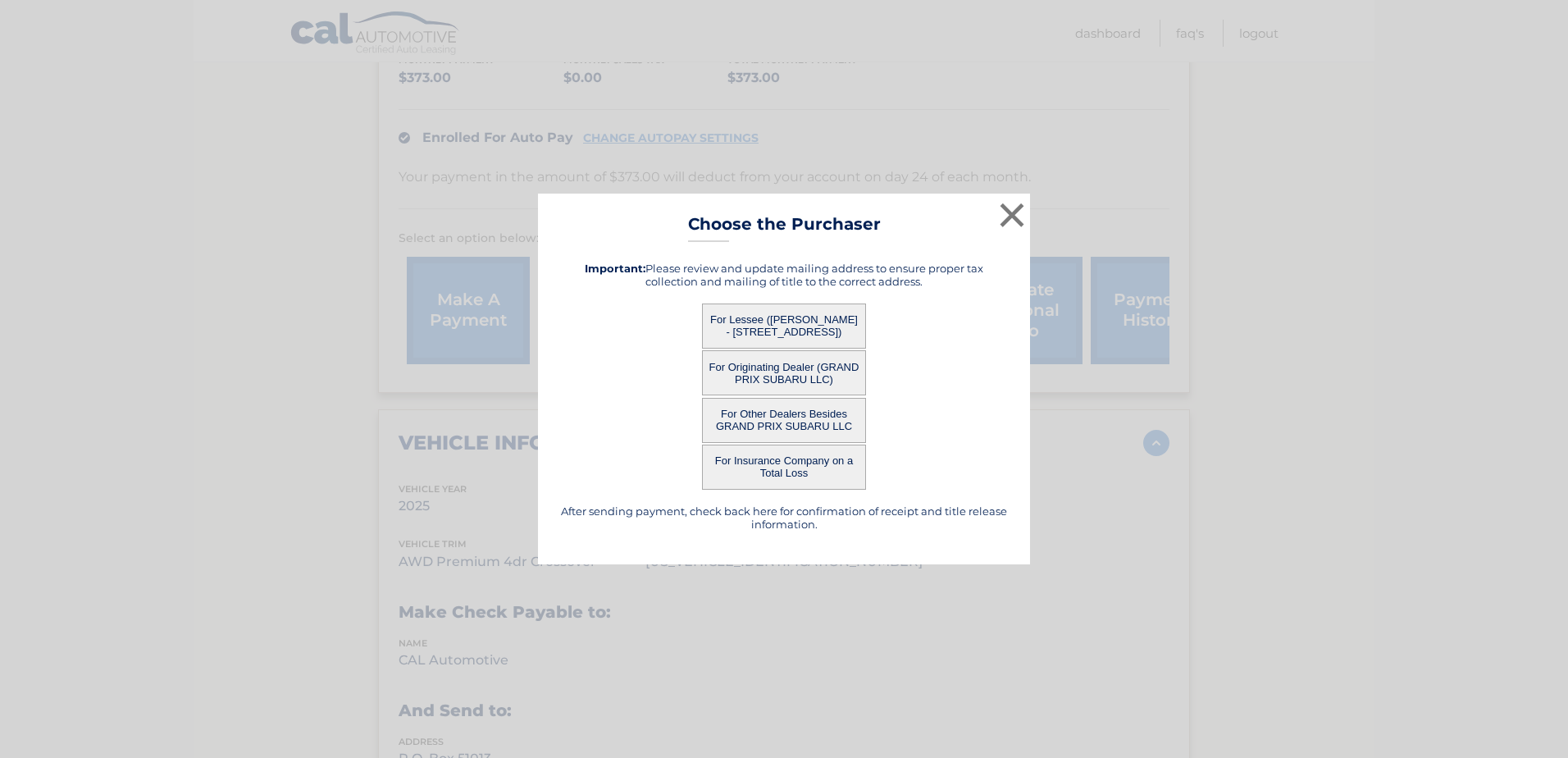
click at [813, 339] on button "For Lessee ([PERSON_NAME] - [STREET_ADDRESS])" at bounding box center [784, 325] width 164 height 45
click at [754, 323] on button "For Lessee ([PERSON_NAME] - [STREET_ADDRESS])" at bounding box center [784, 325] width 164 height 45
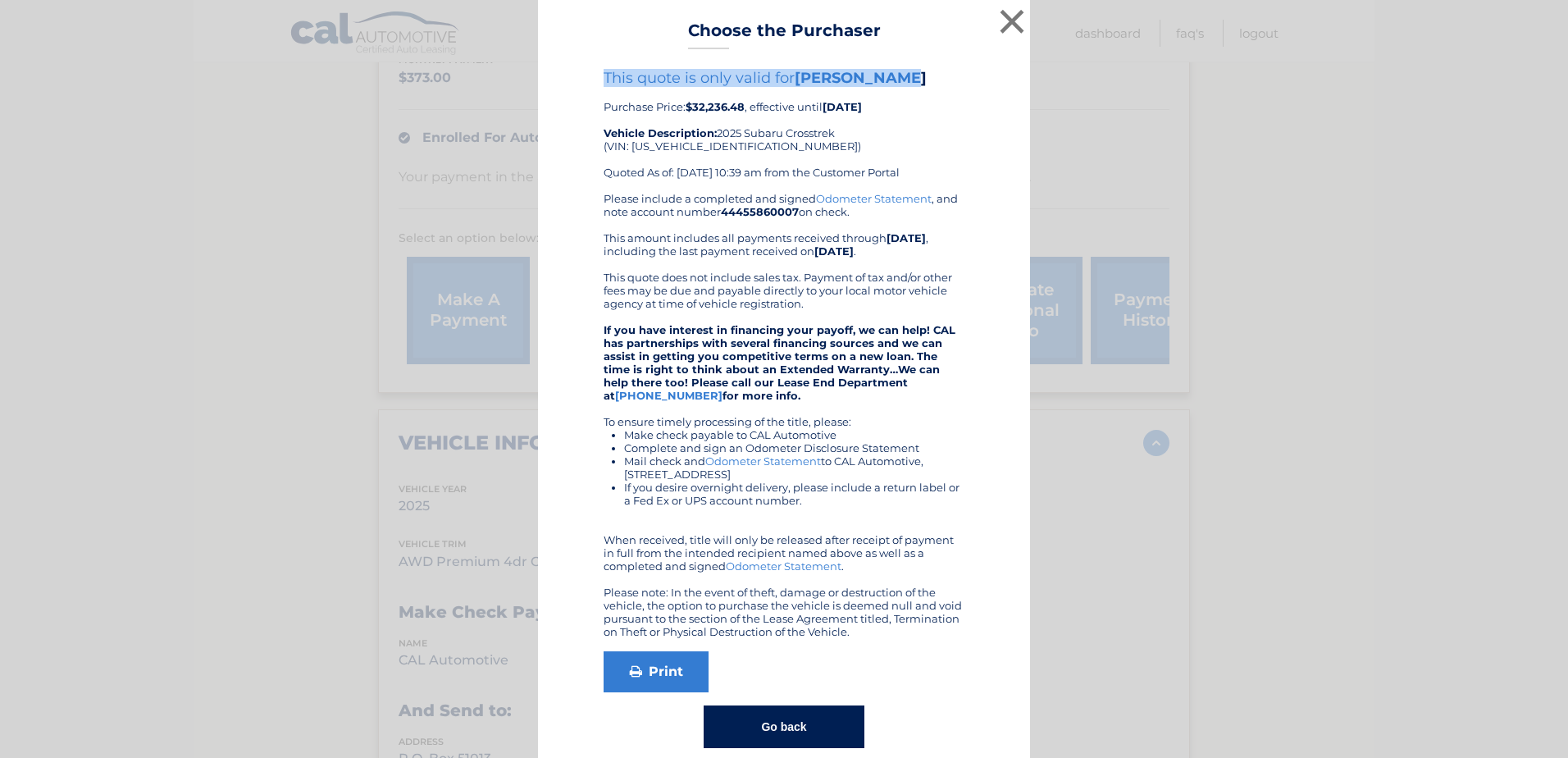
drag, startPoint x: 598, startPoint y: 78, endPoint x: 896, endPoint y: 85, distance: 298.1
click at [896, 85] on h4 "This quote is only valid for [PERSON_NAME]" at bounding box center [784, 78] width 360 height 18
drag, startPoint x: 896, startPoint y: 85, endPoint x: 892, endPoint y: 144, distance: 59.1
click at [892, 144] on div "This quote is only valid for [PERSON_NAME] Purchase Price: $32,236.48 , effecti…" at bounding box center [784, 130] width 360 height 123
drag, startPoint x: 653, startPoint y: 108, endPoint x: 846, endPoint y: 124, distance: 193.7
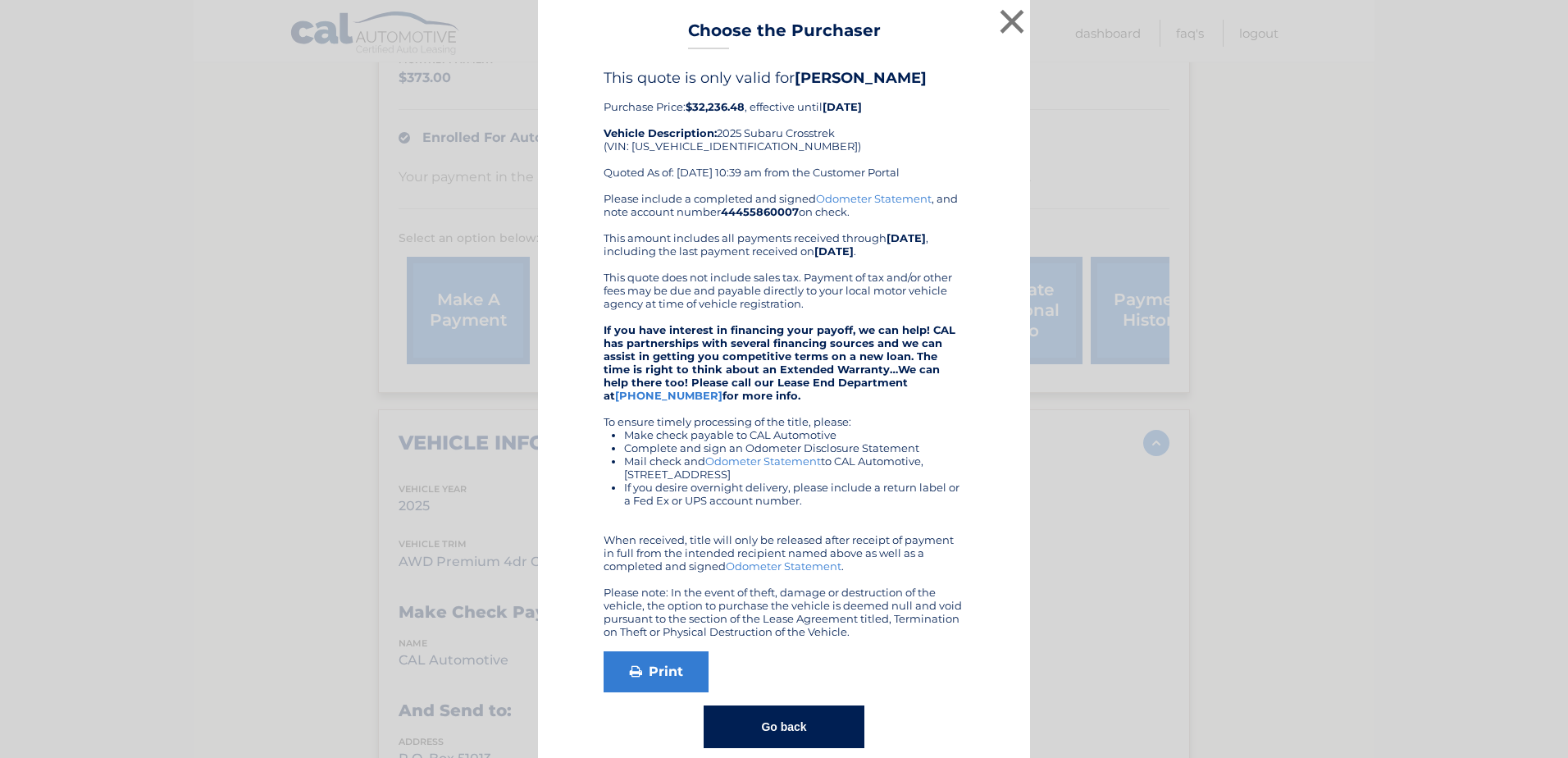
click at [846, 124] on div "This quote is only valid for [PERSON_NAME] Purchase Price: $32,236.48 , effecti…" at bounding box center [784, 130] width 360 height 123
drag, startPoint x: 846, startPoint y: 124, endPoint x: 881, endPoint y: 132, distance: 35.9
click at [881, 132] on div "This quote is only valid for [PERSON_NAME] Purchase Price: $32,236.48 , effecti…" at bounding box center [784, 130] width 360 height 123
drag, startPoint x: 595, startPoint y: 123, endPoint x: 753, endPoint y: 147, distance: 159.8
click at [753, 147] on div "This quote is only valid for [PERSON_NAME] Purchase Price: $32,236.48 , effecti…" at bounding box center [784, 408] width 451 height 679
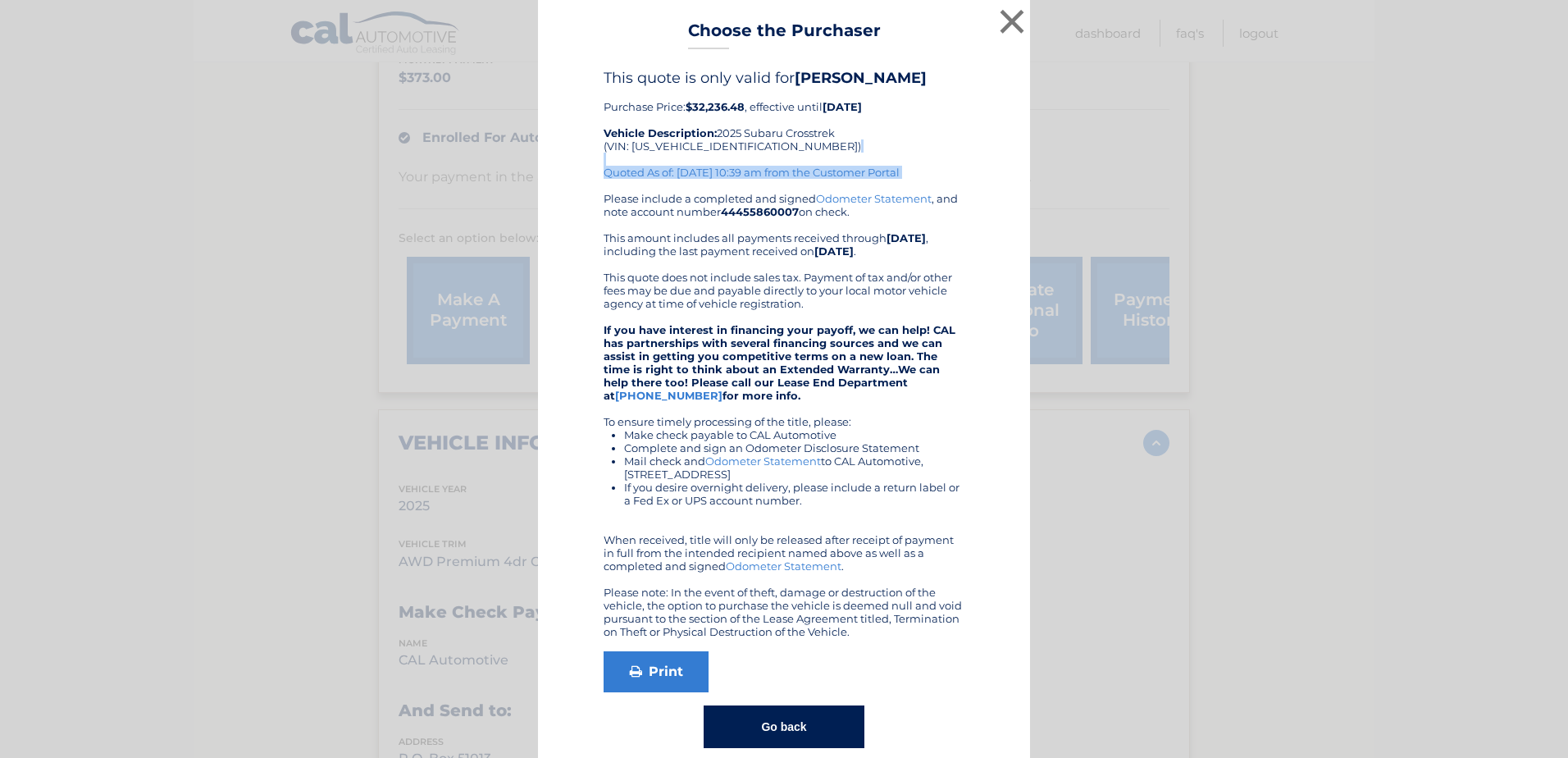
drag, startPoint x: 602, startPoint y: 161, endPoint x: 721, endPoint y: 182, distance: 120.8
click at [721, 182] on div "This quote is only valid for [PERSON_NAME] Purchase Price: $32,236.48 , effecti…" at bounding box center [784, 130] width 360 height 123
drag, startPoint x: 721, startPoint y: 182, endPoint x: 633, endPoint y: 189, distance: 88.3
click at [633, 189] on div "This quote is only valid for [PERSON_NAME] Purchase Price: $32,236.48 , effecti…" at bounding box center [784, 130] width 360 height 123
drag, startPoint x: 597, startPoint y: 271, endPoint x: 609, endPoint y: 278, distance: 13.9
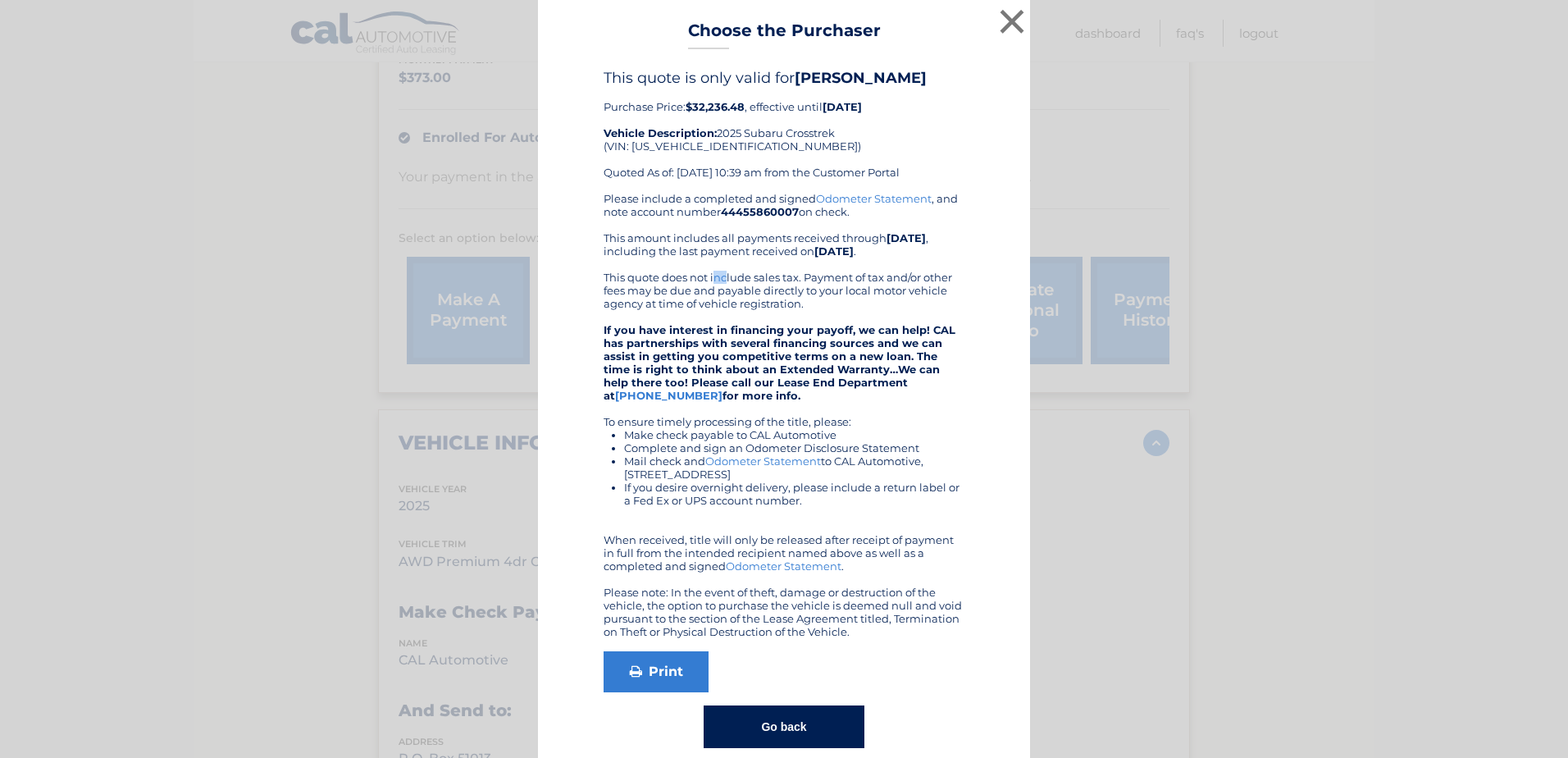
click at [609, 278] on div "This quote is only valid for [PERSON_NAME] Purchase Price: $32,236.48 , effecti…" at bounding box center [784, 408] width 451 height 679
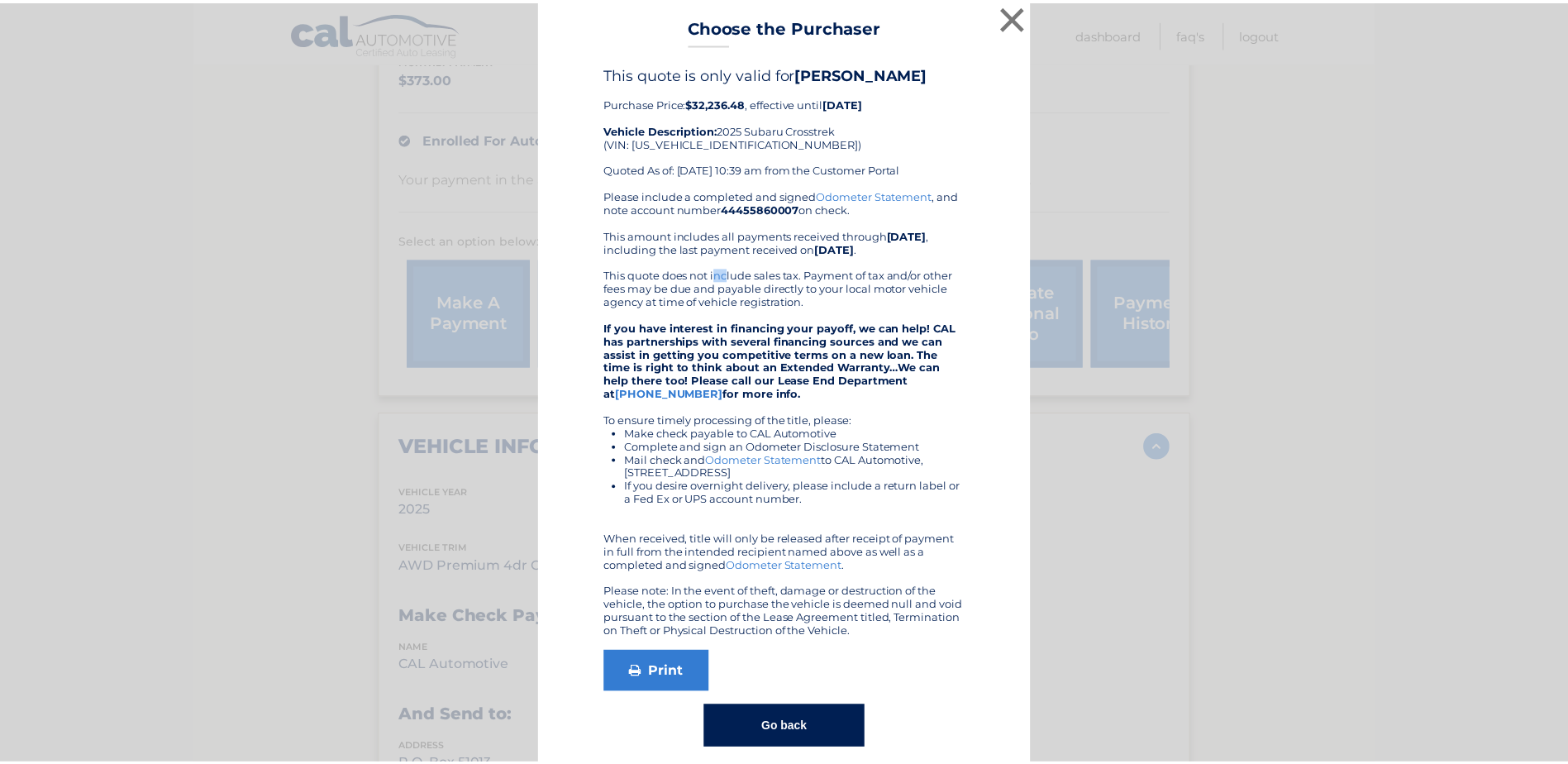
scroll to position [0, 0]
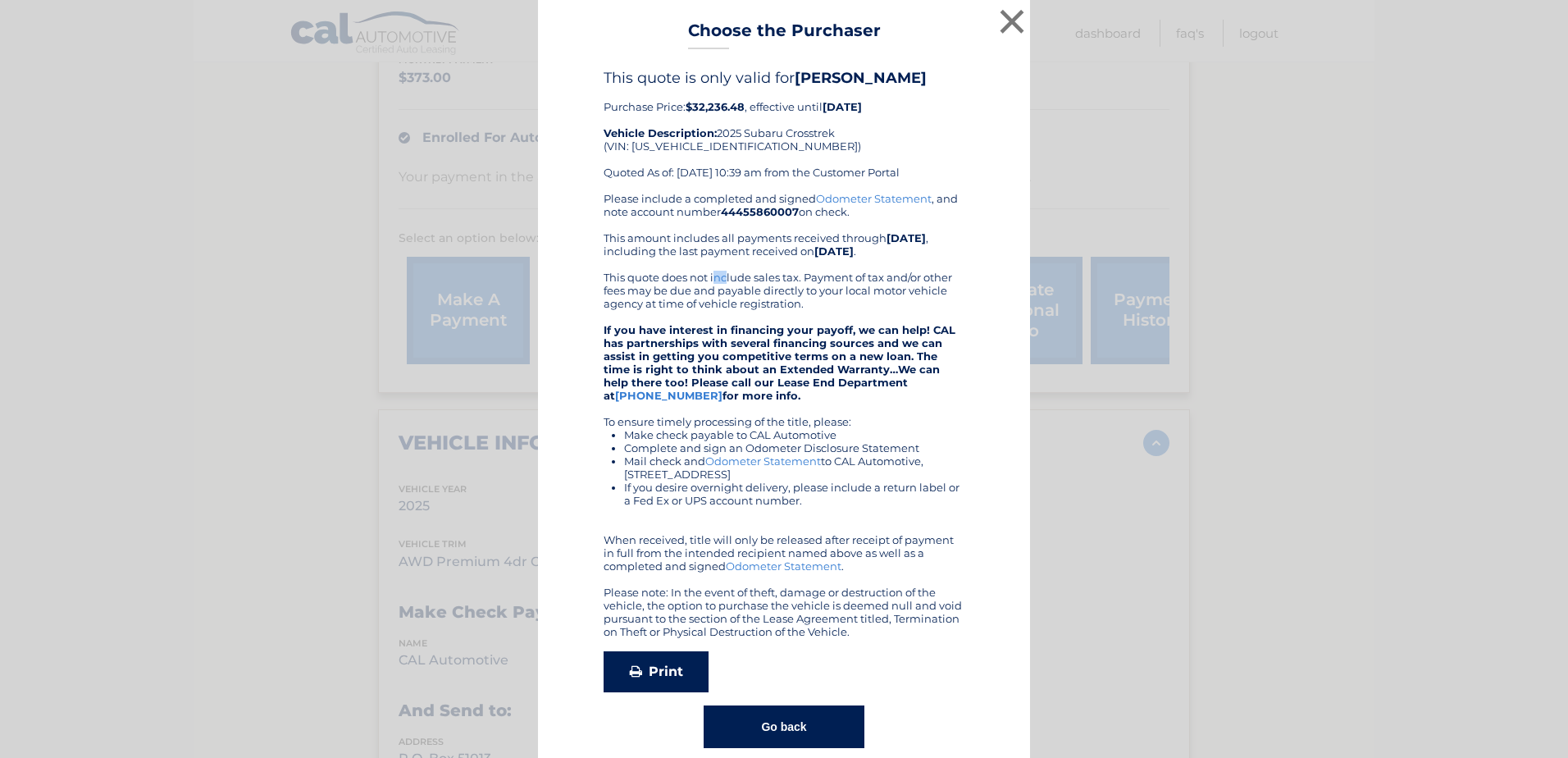
click at [637, 674] on link "Print" at bounding box center [656, 672] width 105 height 41
click at [1003, 29] on button "×" at bounding box center [1012, 21] width 33 height 33
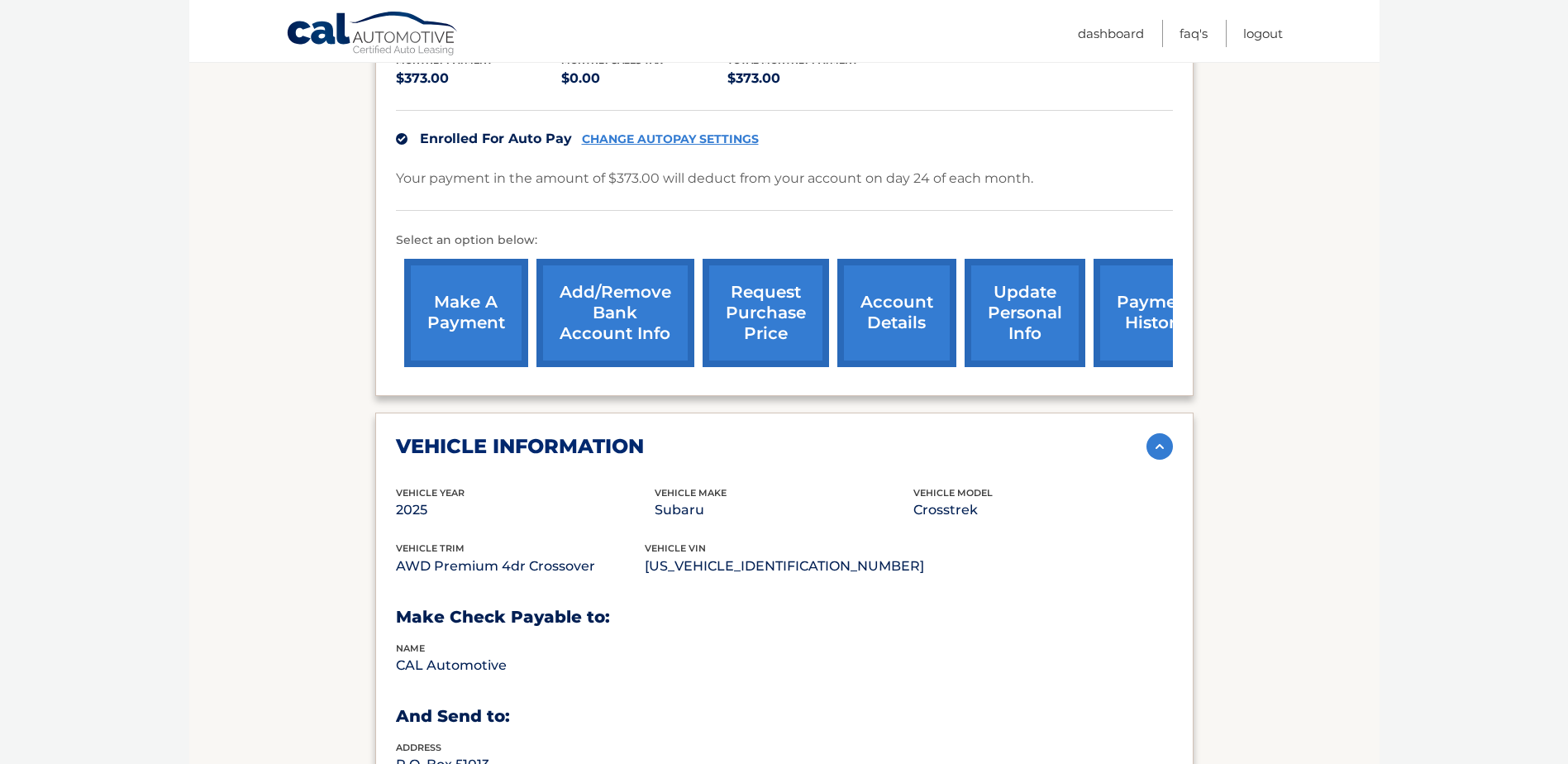
click at [759, 312] on link "request purchase price" at bounding box center [766, 313] width 126 height 108
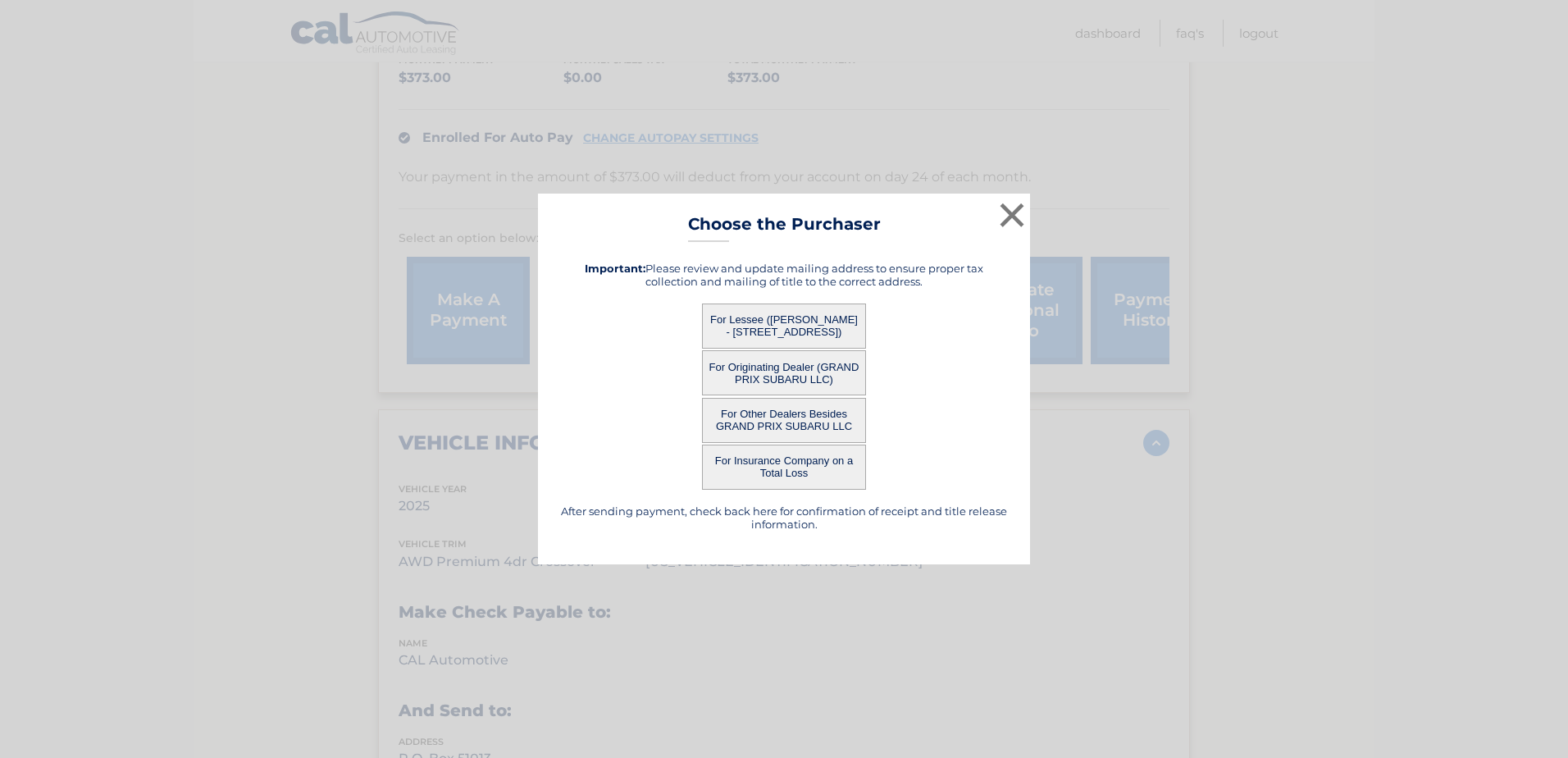
click at [759, 370] on button "For Originating Dealer (GRAND PRIX SUBARU LLC)" at bounding box center [784, 372] width 164 height 45
click at [797, 370] on div "× Choose the Purchaser Go back to menu After sending payment, check back here f…" at bounding box center [784, 380] width 492 height 372
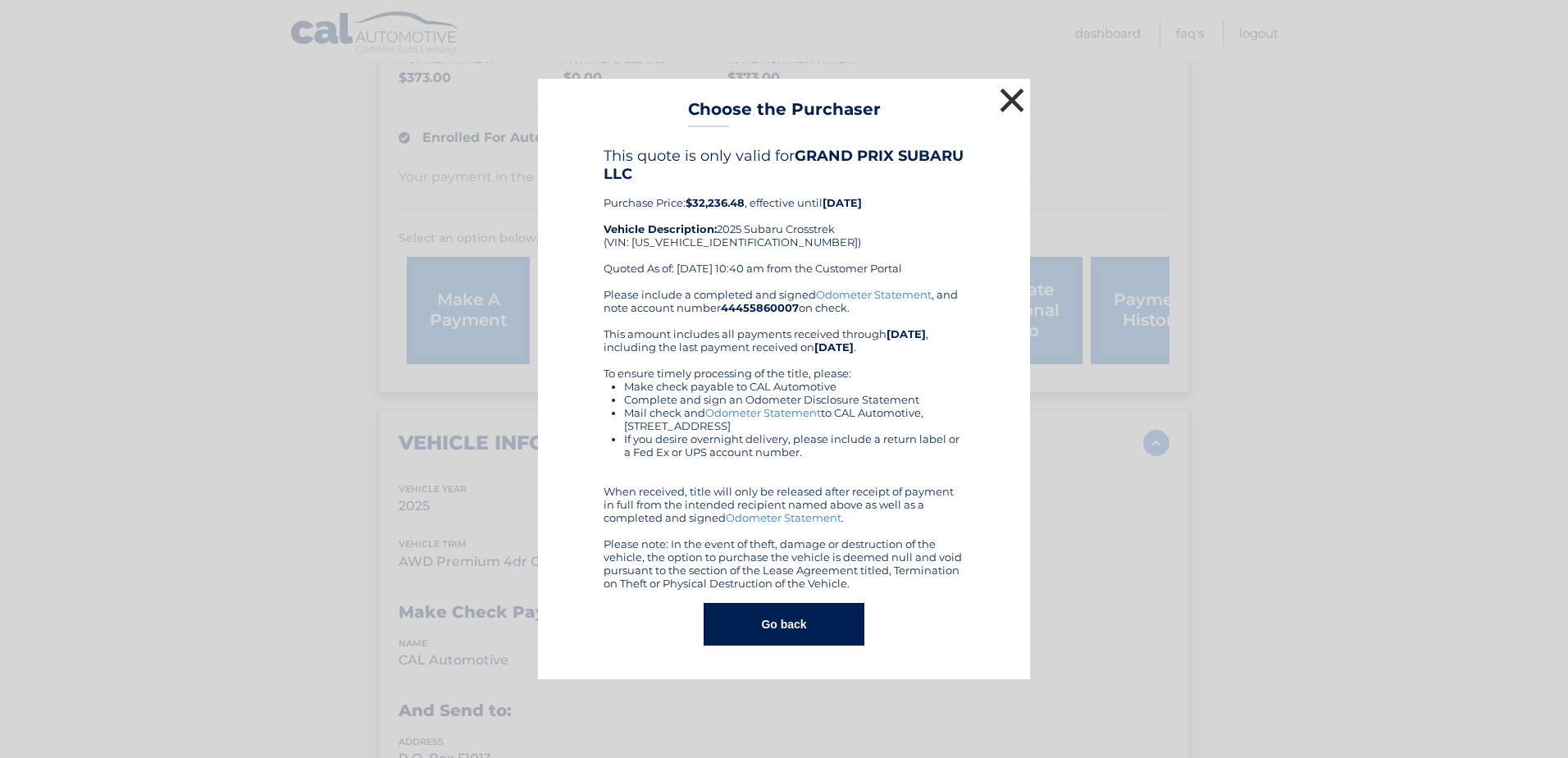
click at [998, 107] on button "×" at bounding box center [1012, 100] width 33 height 33
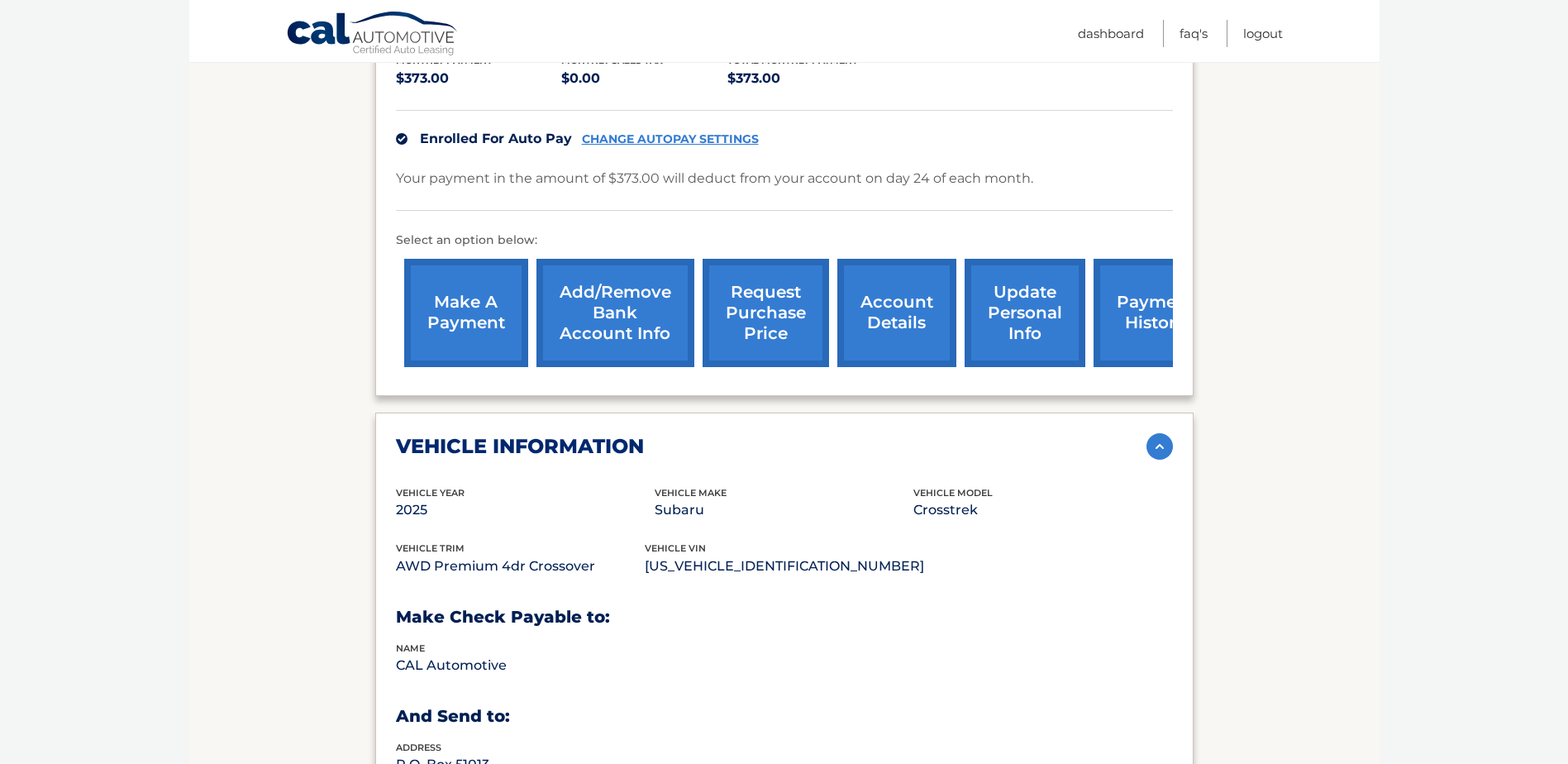
click at [792, 315] on link "request purchase price" at bounding box center [766, 313] width 126 height 108
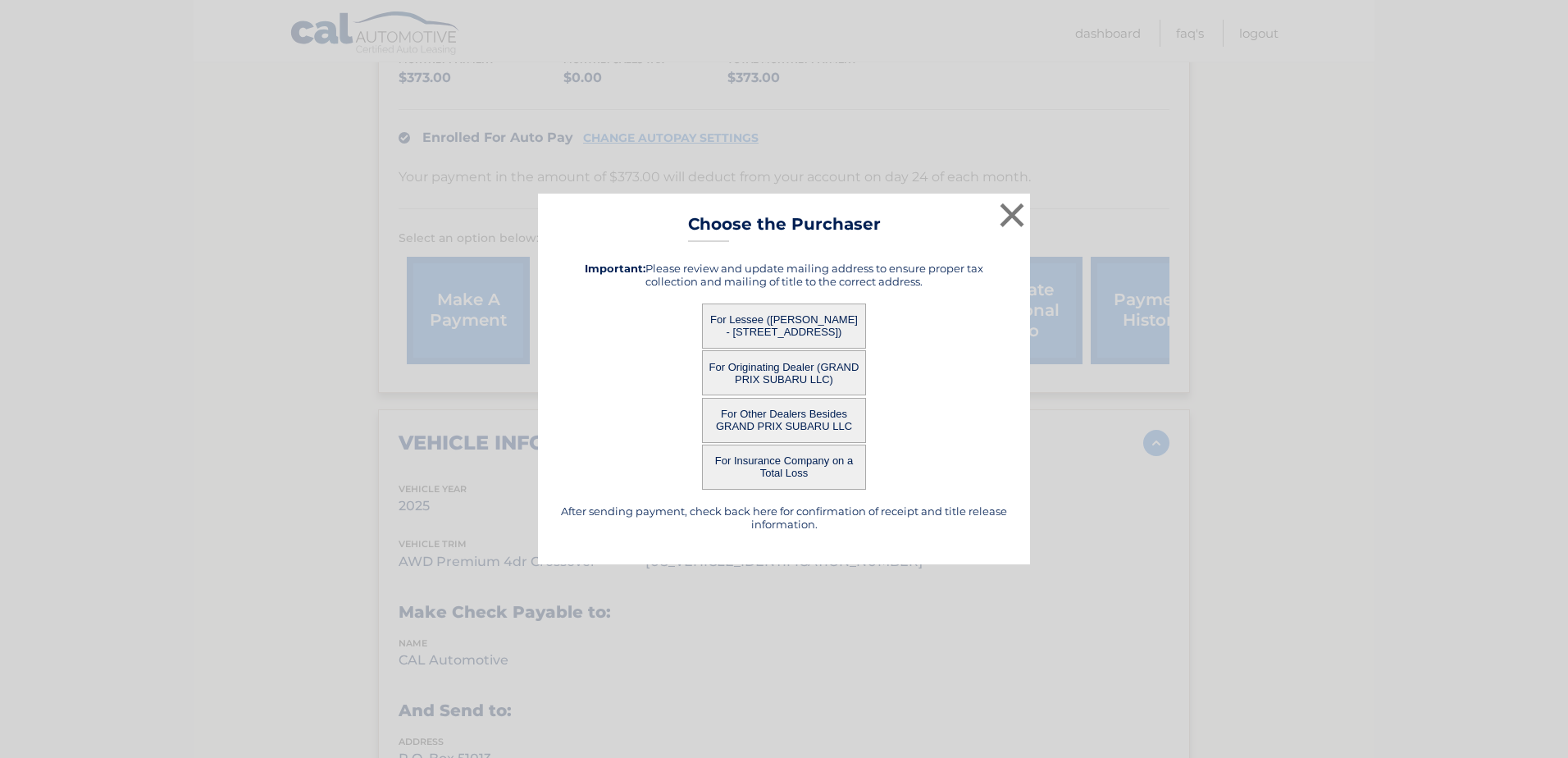
click at [768, 420] on button "For Other Dealers Besides GRAND PRIX SUBARU LLC" at bounding box center [784, 420] width 164 height 45
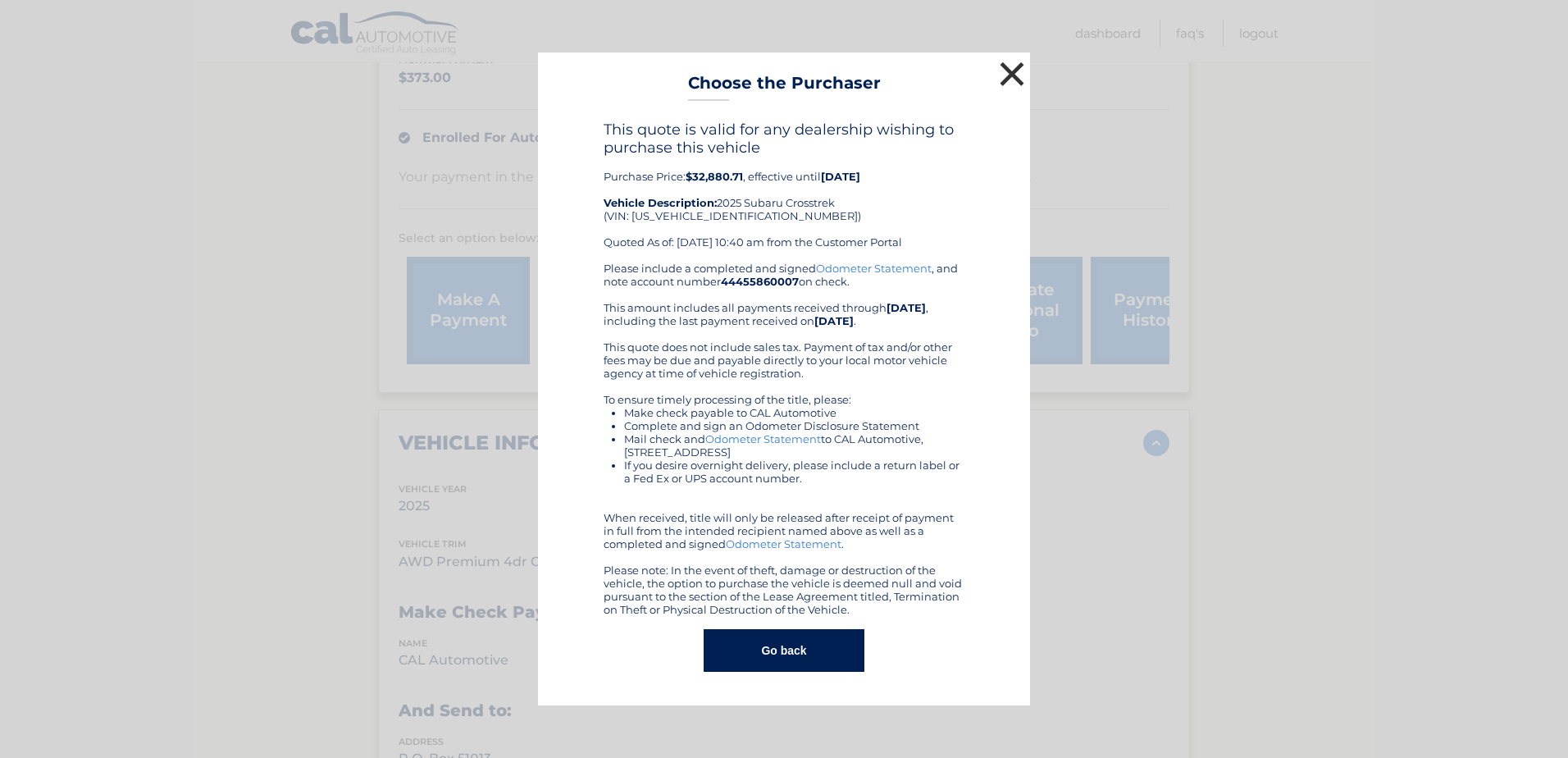
click at [1010, 83] on button "×" at bounding box center [1012, 73] width 33 height 33
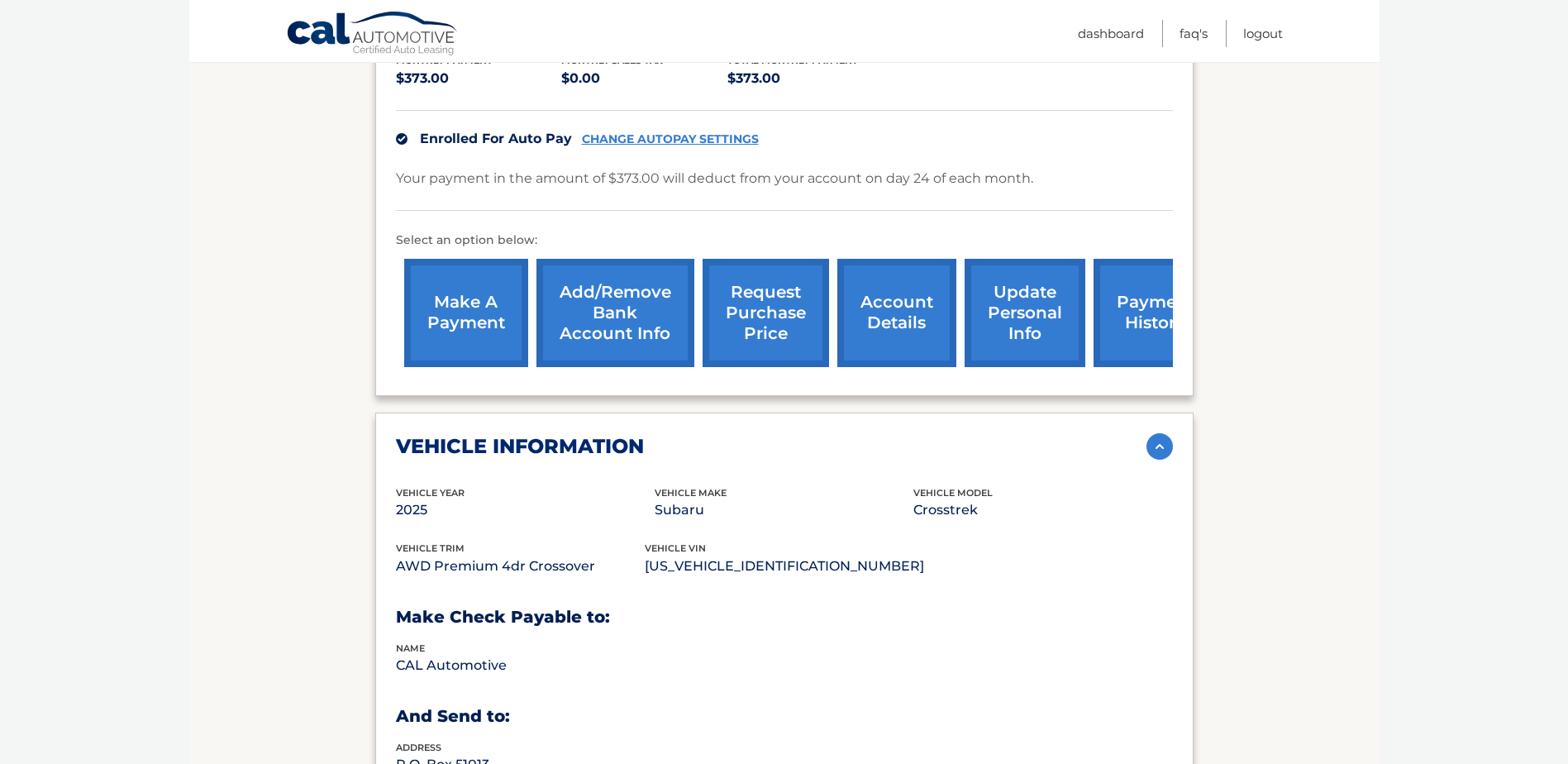
click at [770, 308] on link "request purchase price" at bounding box center [766, 313] width 126 height 108
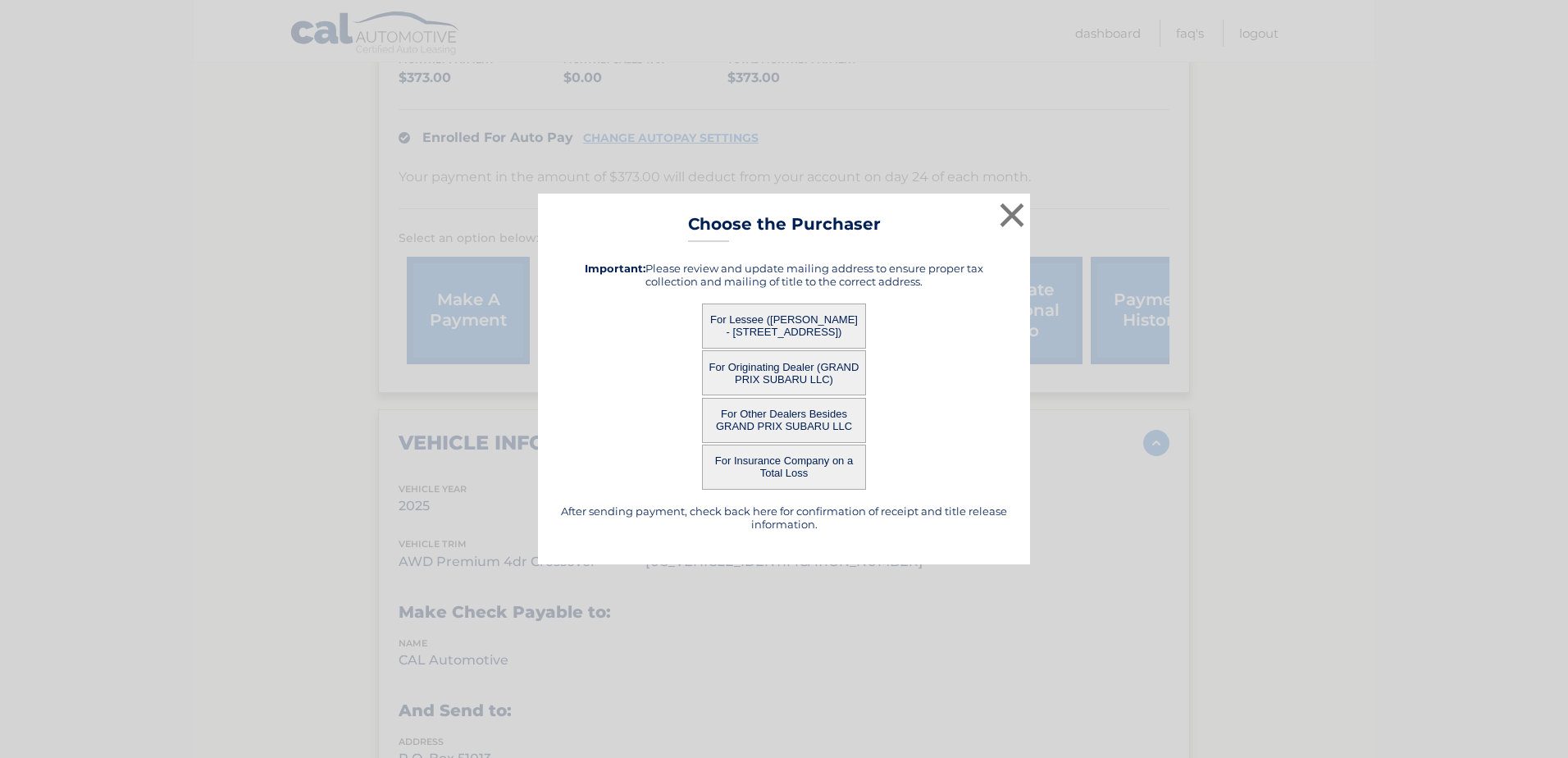
click at [772, 464] on button "For Insurance Company on a Total Loss" at bounding box center [784, 466] width 164 height 45
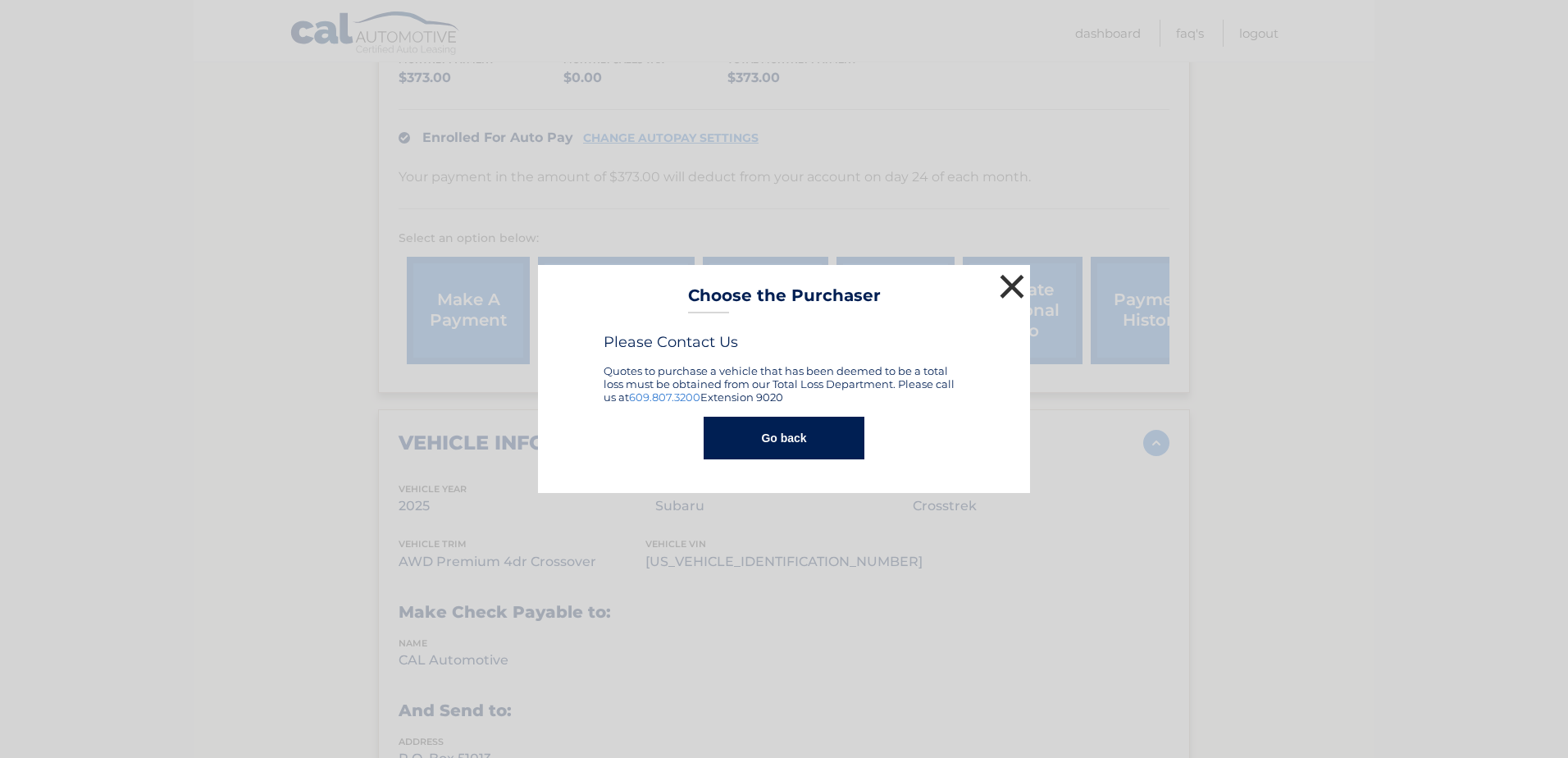
click at [1000, 281] on button "×" at bounding box center [1012, 286] width 33 height 33
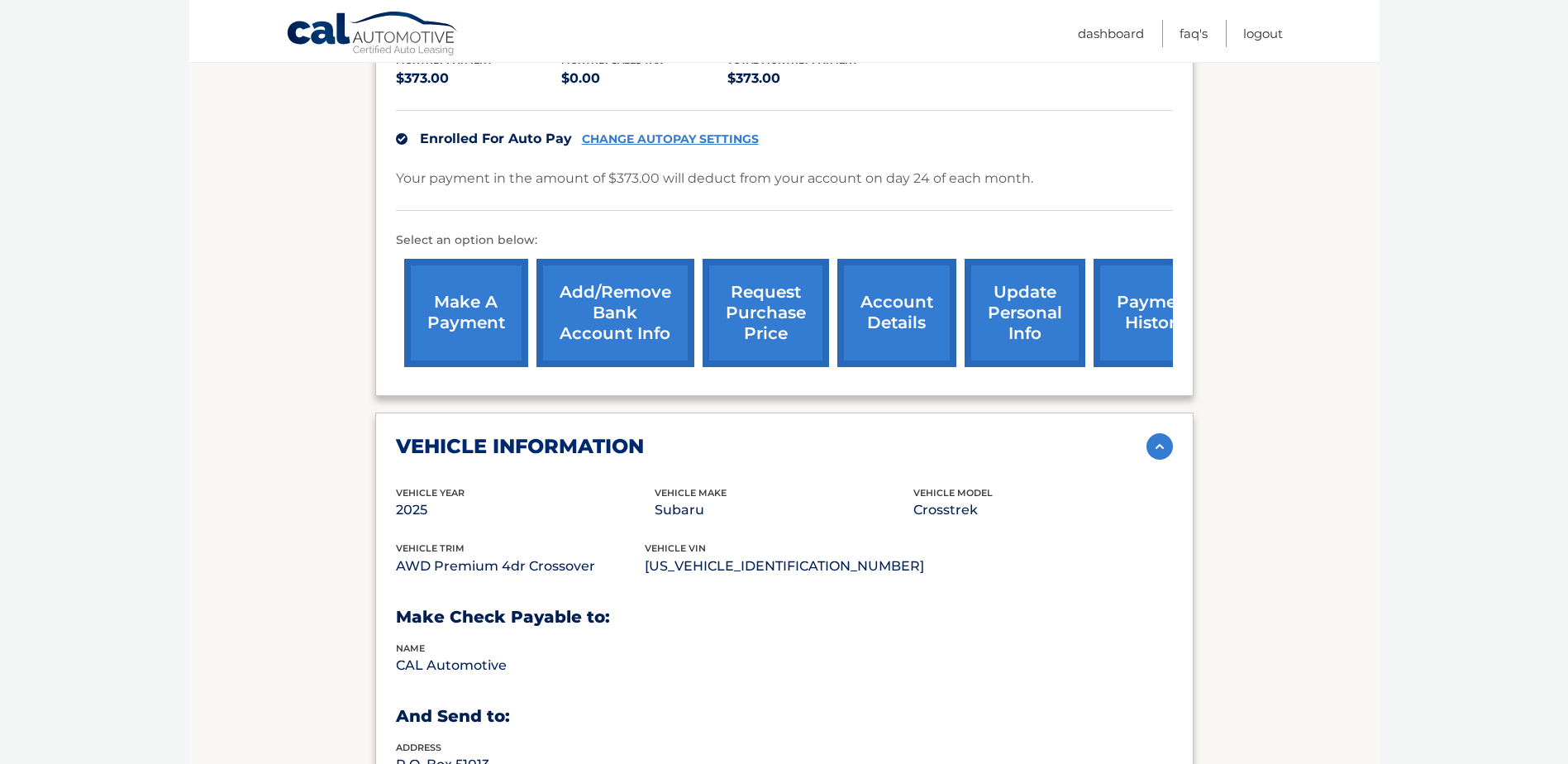
click at [761, 299] on link "request purchase price" at bounding box center [766, 313] width 126 height 108
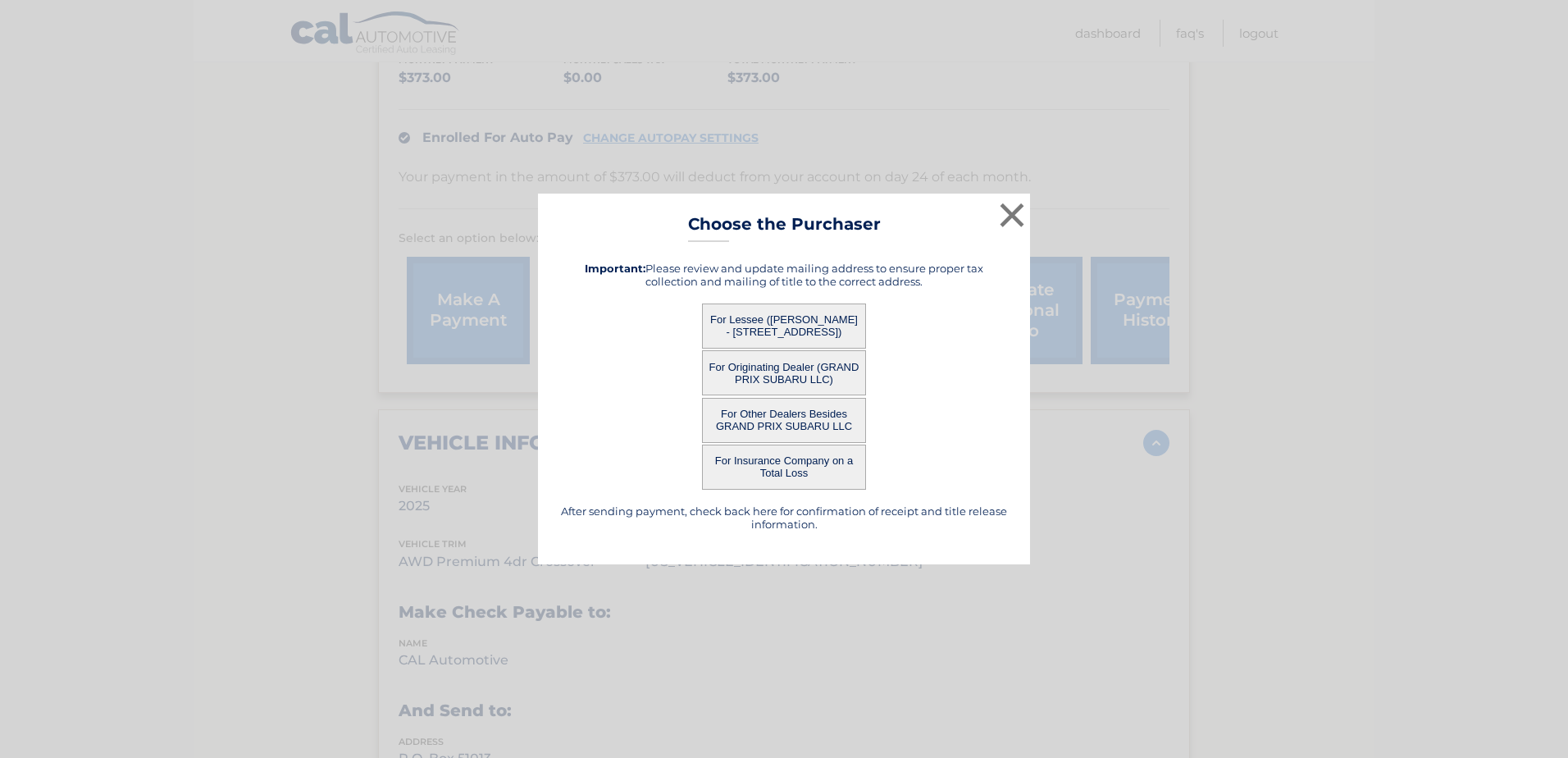
click at [814, 324] on button "For Lessee ([PERSON_NAME] - [STREET_ADDRESS])" at bounding box center [784, 325] width 164 height 45
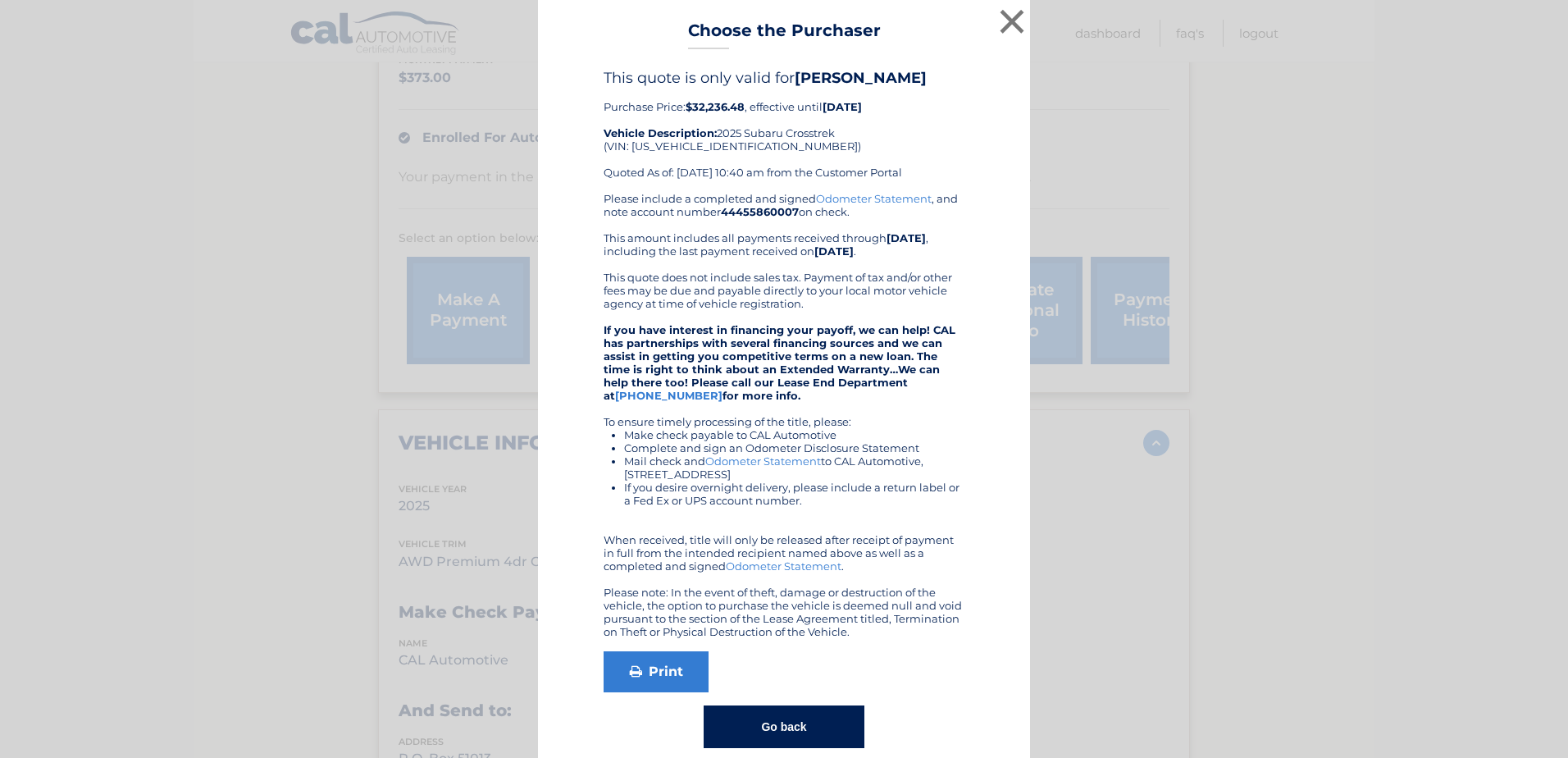
click at [702, 106] on b "$32,236.48" at bounding box center [715, 107] width 59 height 13
drag, startPoint x: 702, startPoint y: 106, endPoint x: 887, endPoint y: 152, distance: 190.6
click at [887, 152] on div "This quote is only valid for [PERSON_NAME] Purchase Price: $32,236.48 , effecti…" at bounding box center [784, 130] width 360 height 123
drag, startPoint x: 1007, startPoint y: 28, endPoint x: 1013, endPoint y: 19, distance: 10.8
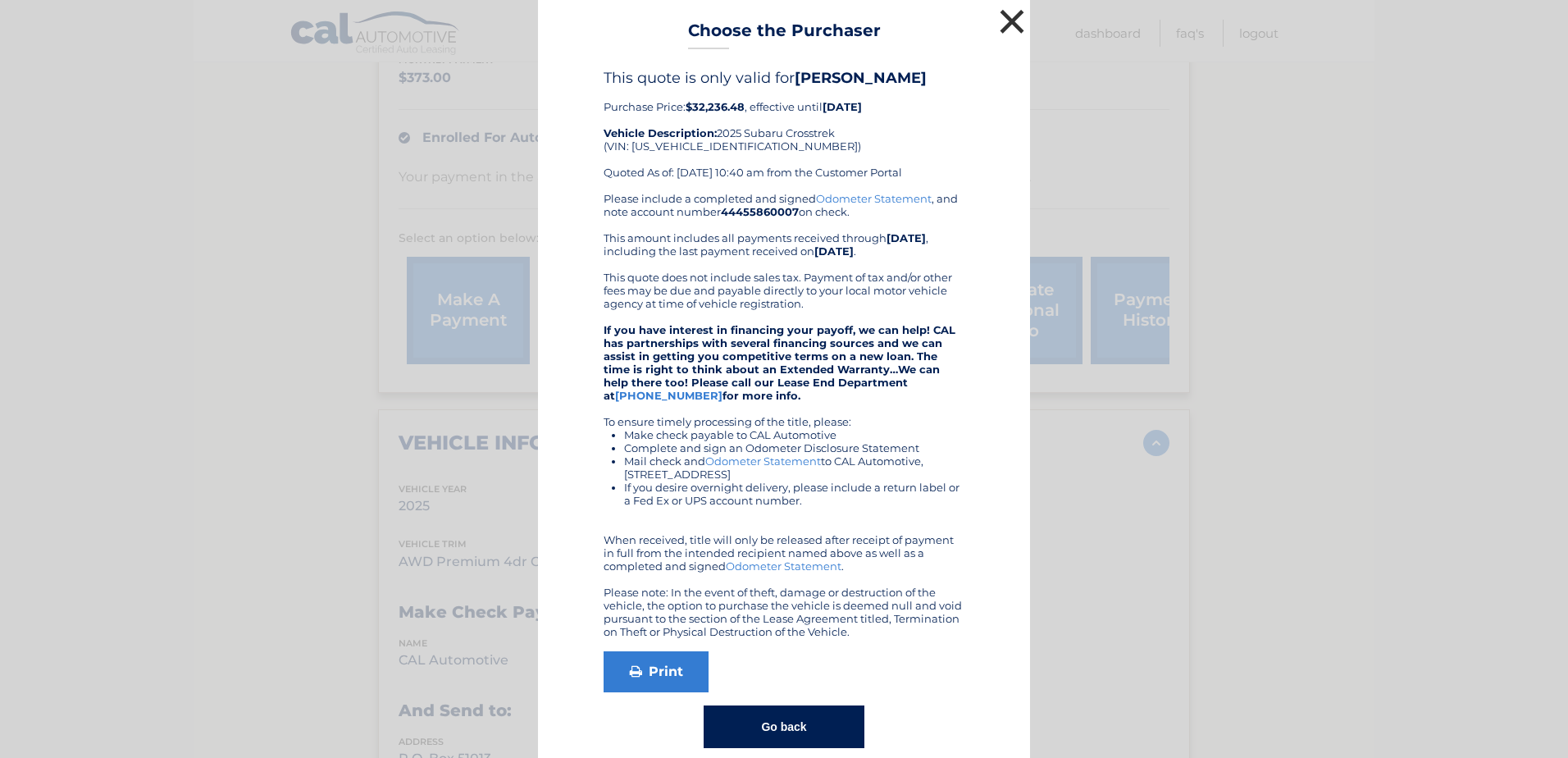
click at [1007, 28] on button "×" at bounding box center [1012, 21] width 33 height 33
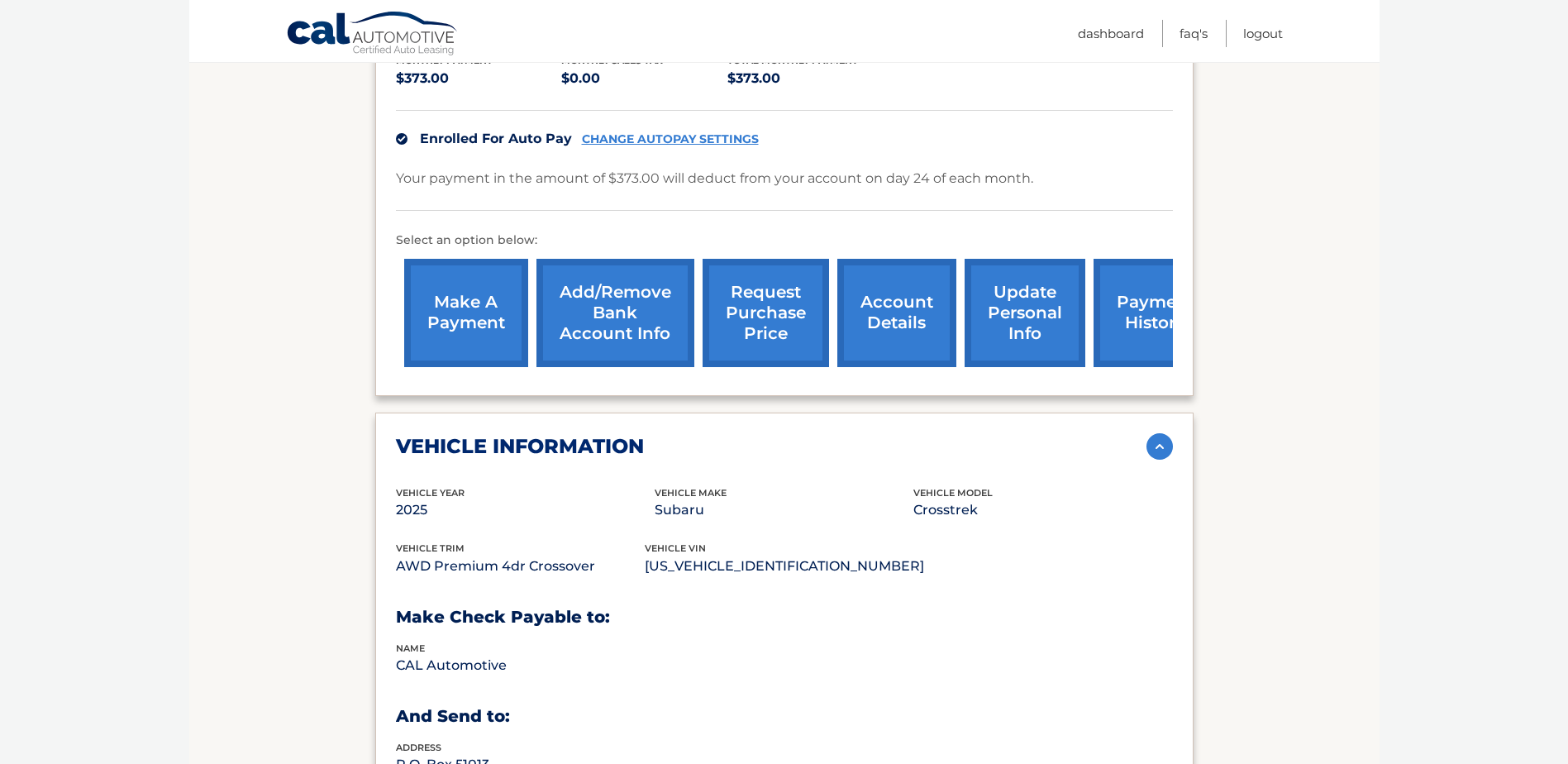
drag, startPoint x: 664, startPoint y: 545, endPoint x: 784, endPoint y: 546, distance: 120.0
click at [784, 546] on div "vehicle trim AWD Premium 4dr Crossover vehicle vin [US_VEHICLE_IDENTIFICATION_N…" at bounding box center [784, 569] width 777 height 56
drag, startPoint x: 784, startPoint y: 546, endPoint x: 815, endPoint y: 545, distance: 31.0
click at [822, 554] on p "[US_VEHICLE_IDENTIFICATION_NUMBER]" at bounding box center [784, 566] width 280 height 23
drag, startPoint x: 808, startPoint y: 544, endPoint x: 657, endPoint y: 537, distance: 151.2
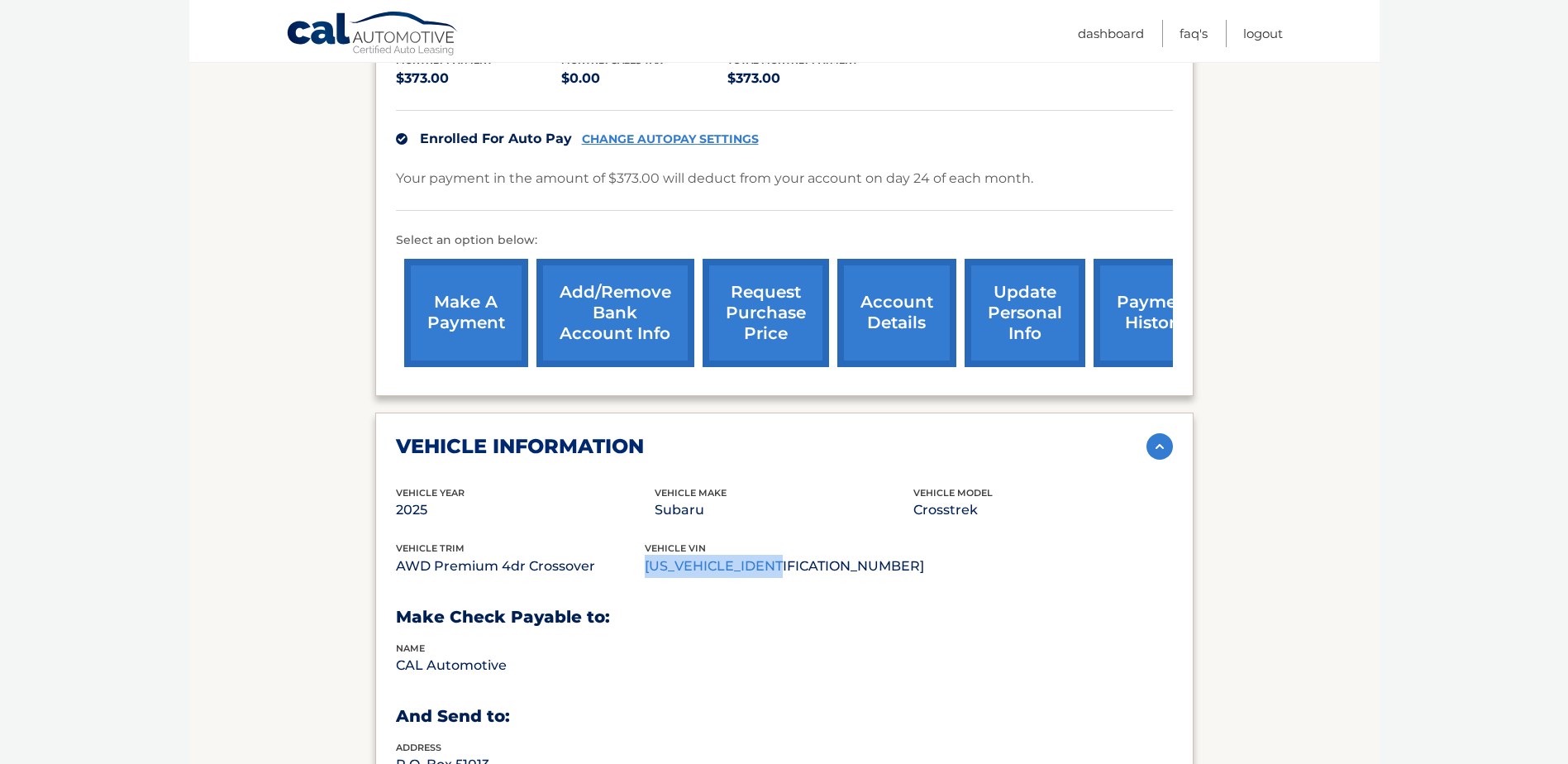
click at [657, 554] on p "[US_VEHICLE_IDENTIFICATION_NUMBER]" at bounding box center [784, 566] width 280 height 23
drag, startPoint x: 657, startPoint y: 537, endPoint x: 677, endPoint y: 548, distance: 22.8
copy p "[US_VEHICLE_IDENTIFICATION_NUMBER]"
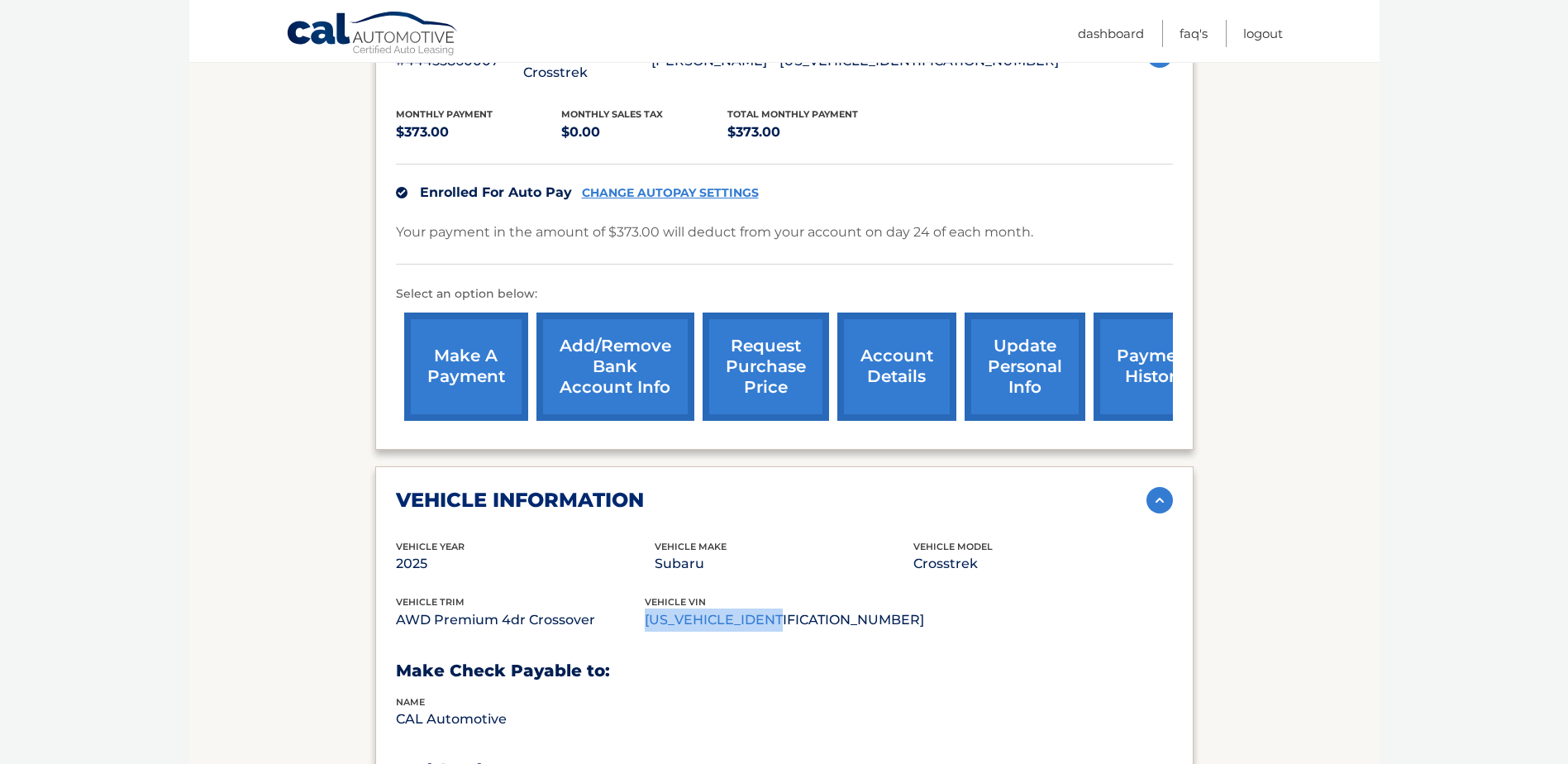
scroll to position [330, 0]
